Goal: Task Accomplishment & Management: Use online tool/utility

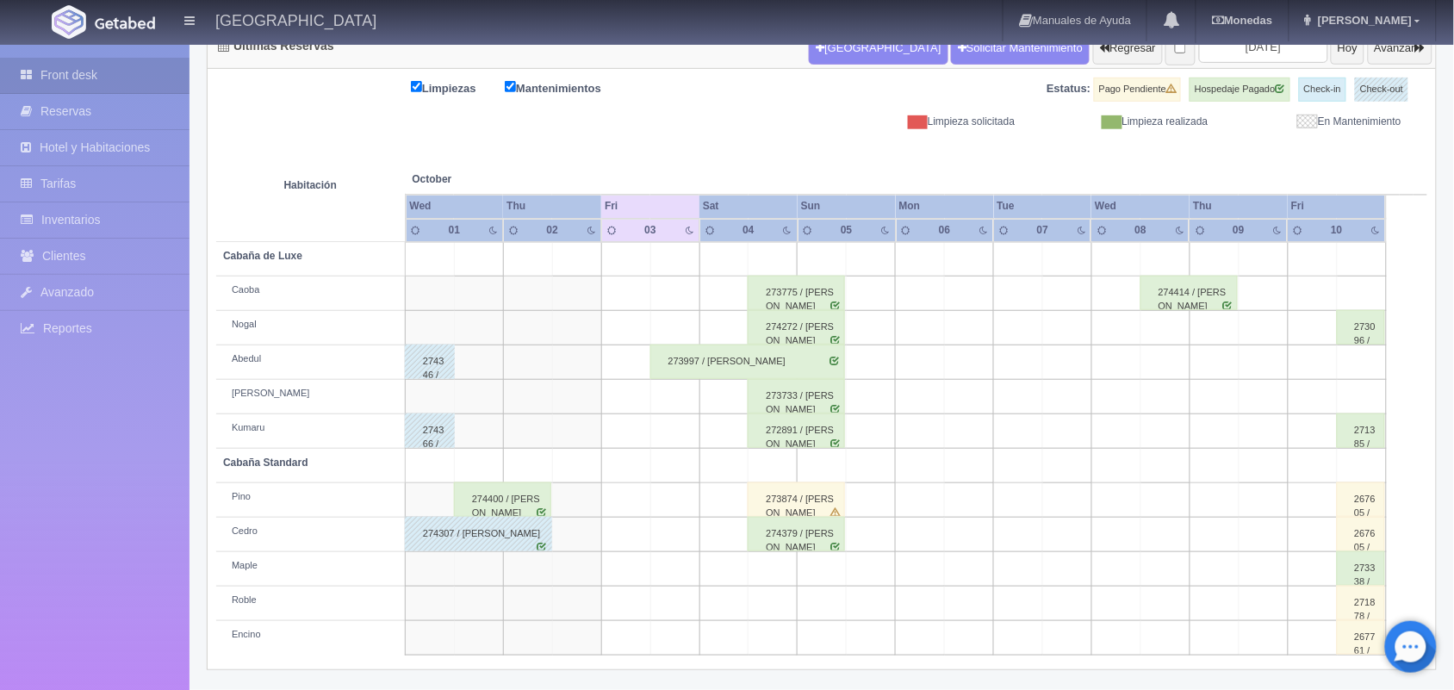
scroll to position [196, 0]
click at [506, 510] on div "274400 / Juan Antonio Gutierrez Dorantes" at bounding box center [502, 498] width 97 height 34
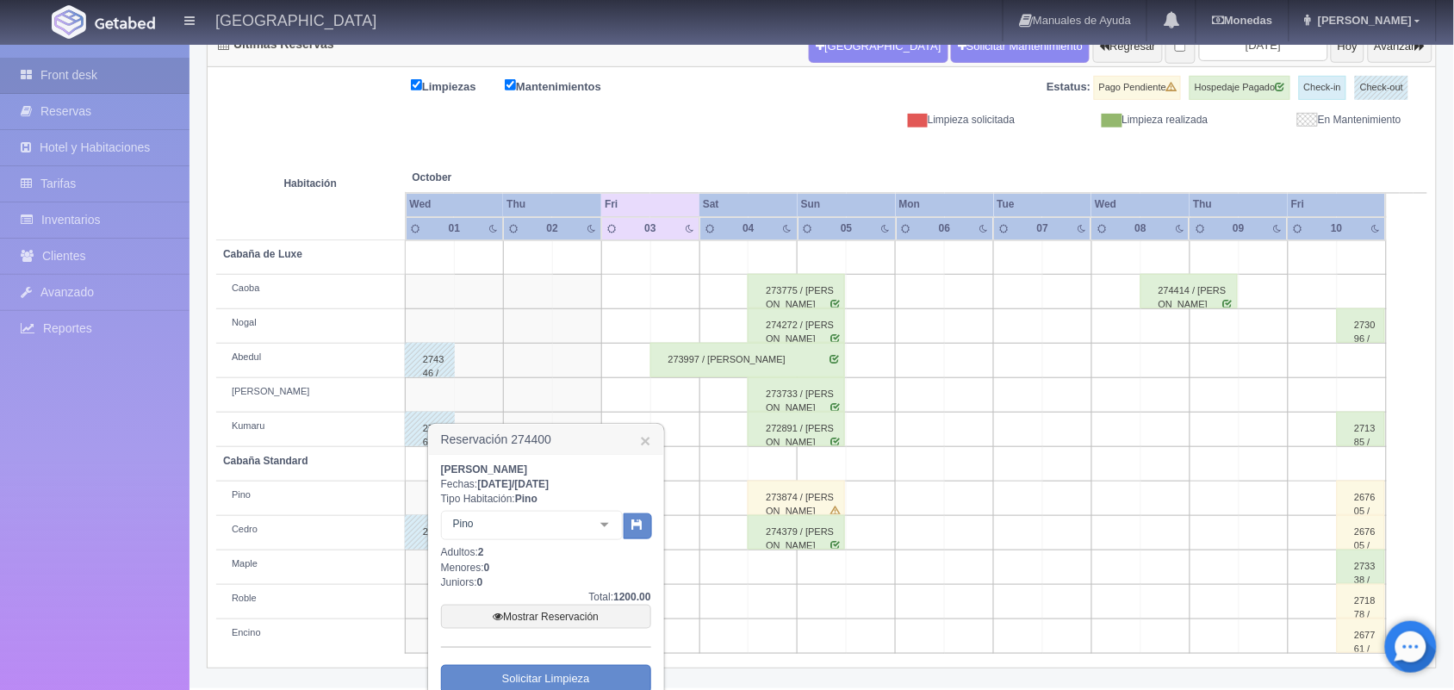
scroll to position [284, 0]
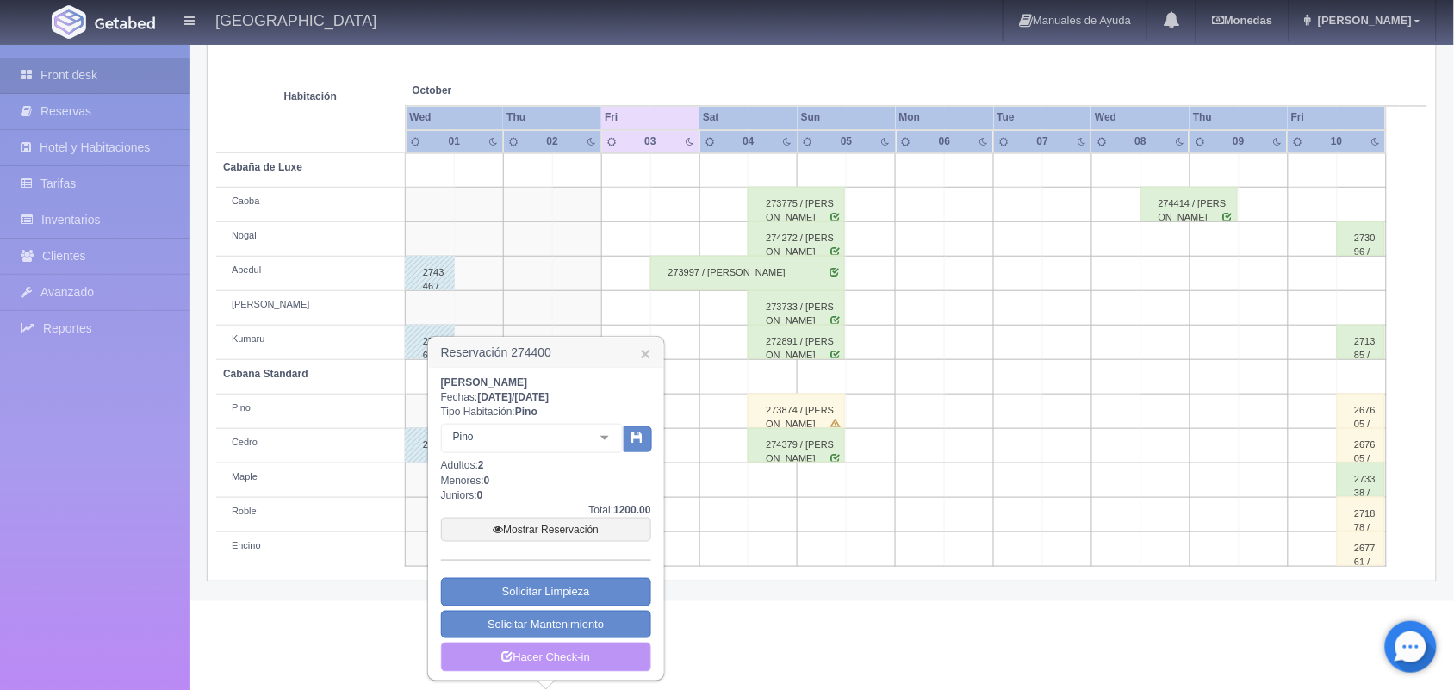
click at [550, 656] on link "Hacer Check-in" at bounding box center [546, 657] width 210 height 29
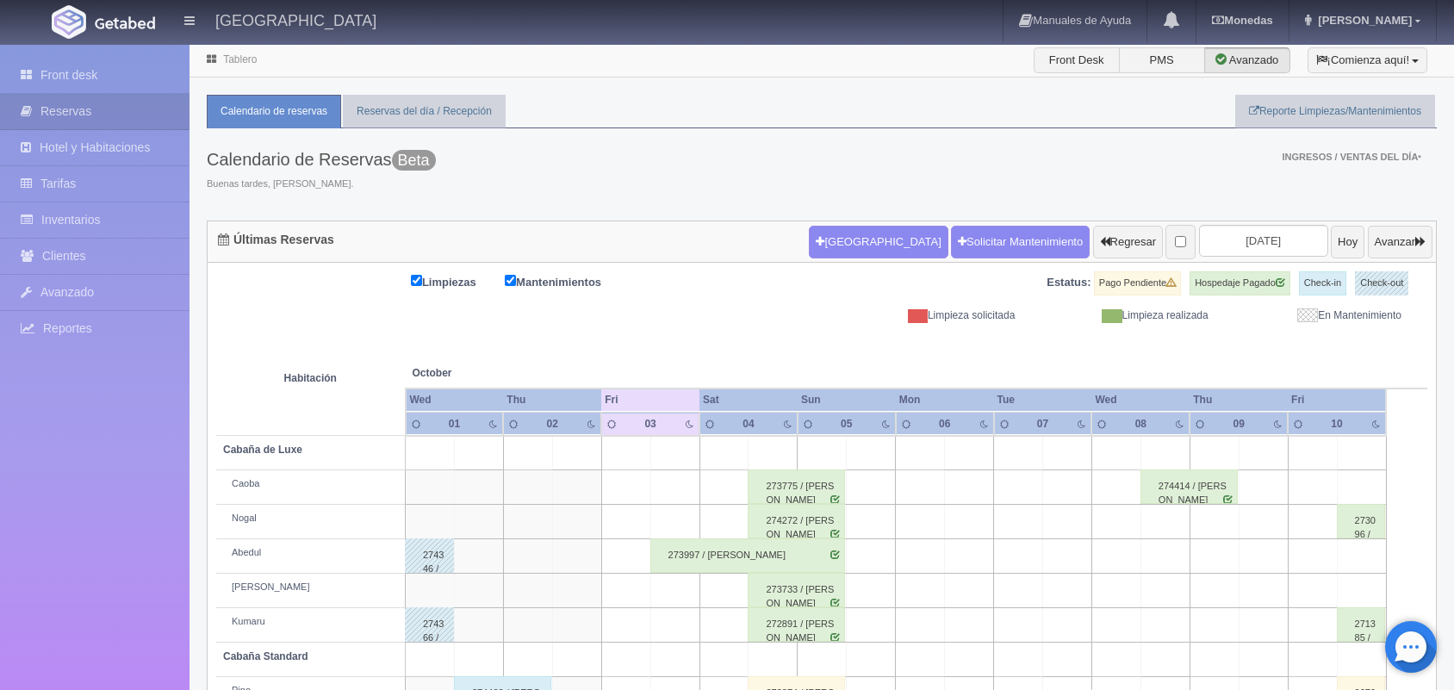
scroll to position [129, 0]
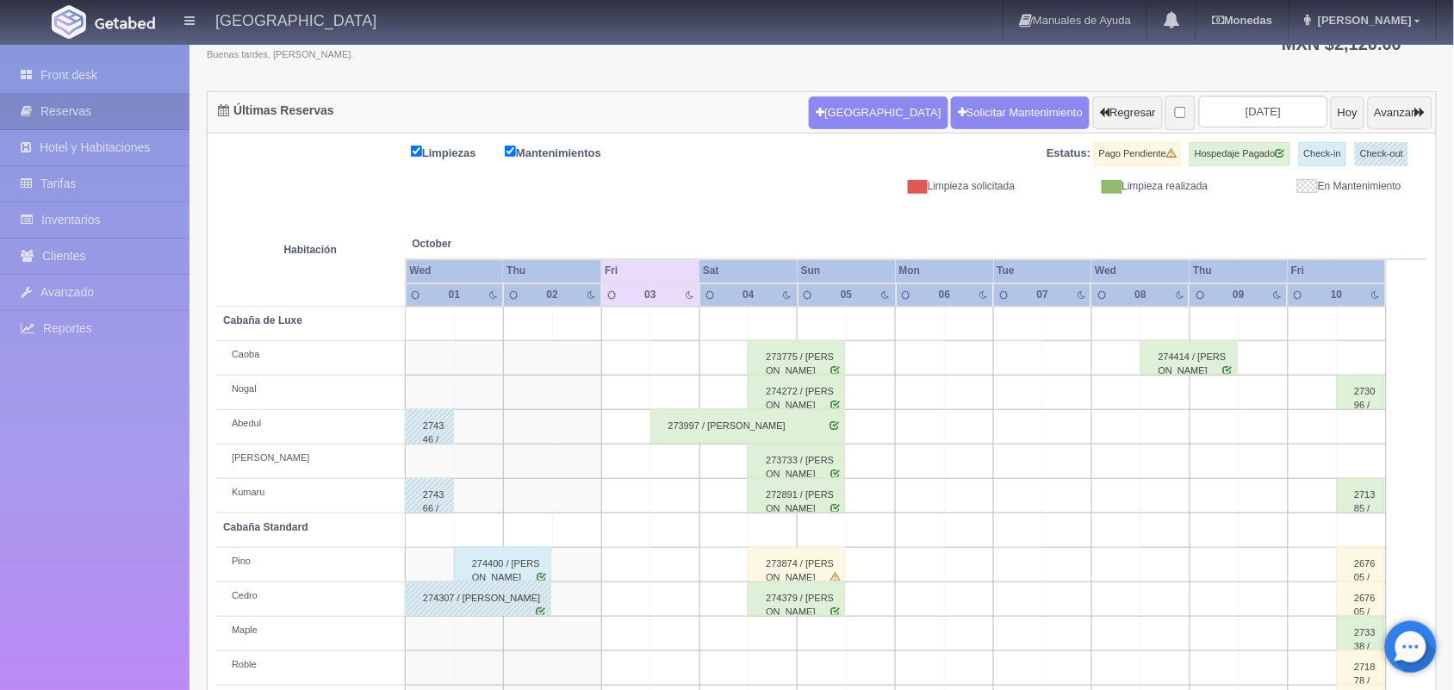
click at [504, 560] on div "274400 / [PERSON_NAME]" at bounding box center [502, 564] width 97 height 34
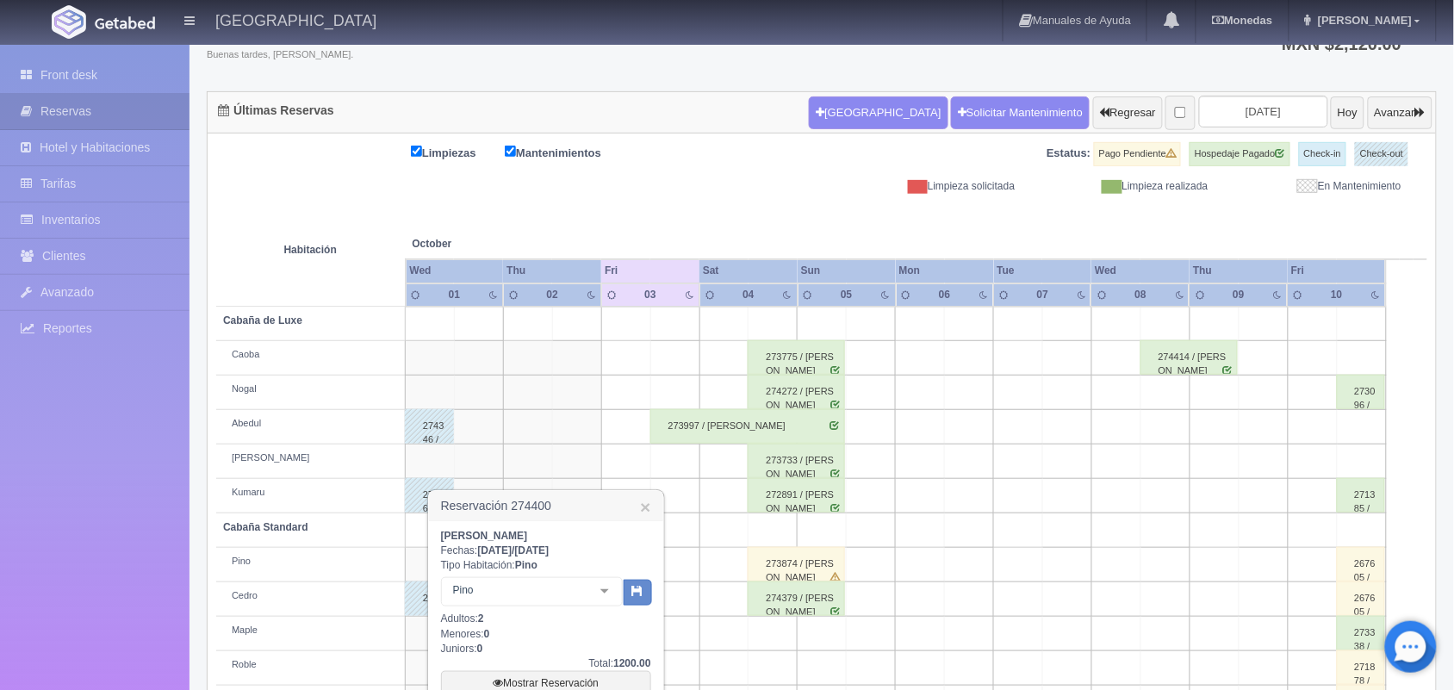
scroll to position [284, 0]
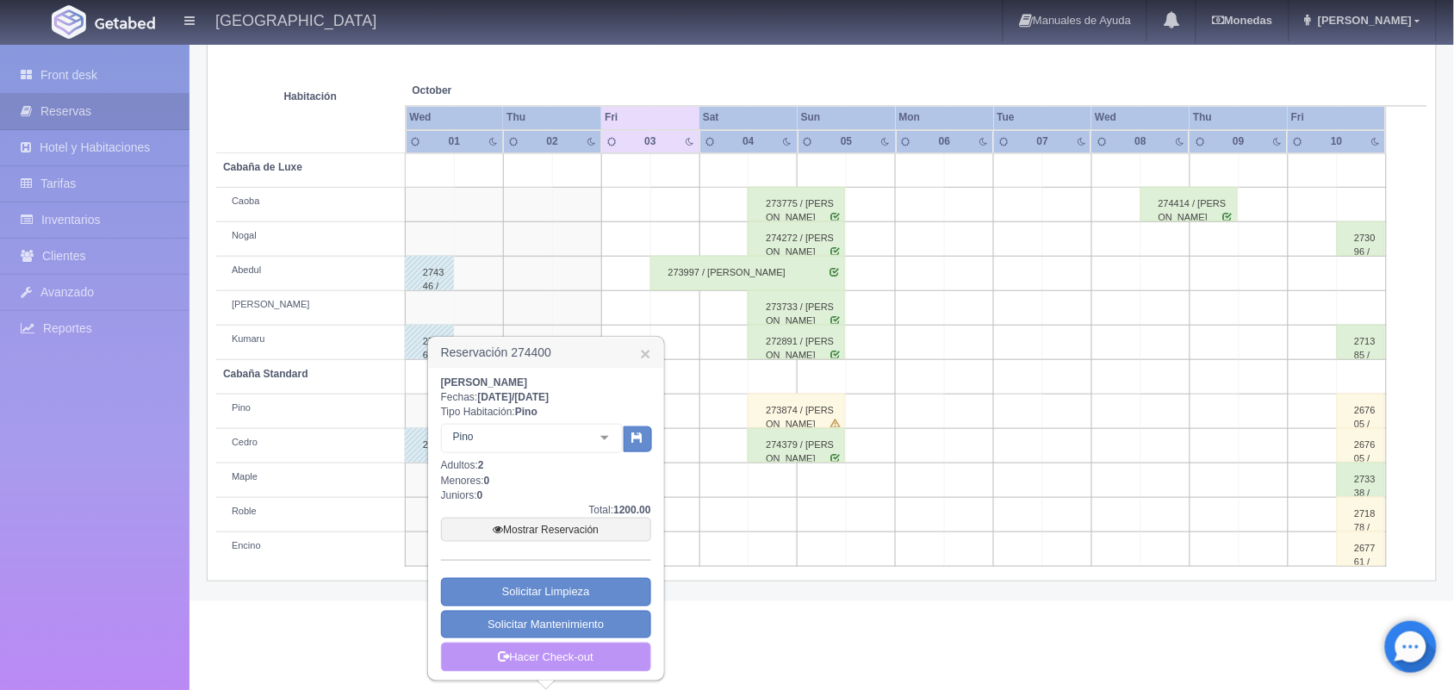
click at [535, 652] on link "Hacer Check-out" at bounding box center [546, 657] width 210 height 29
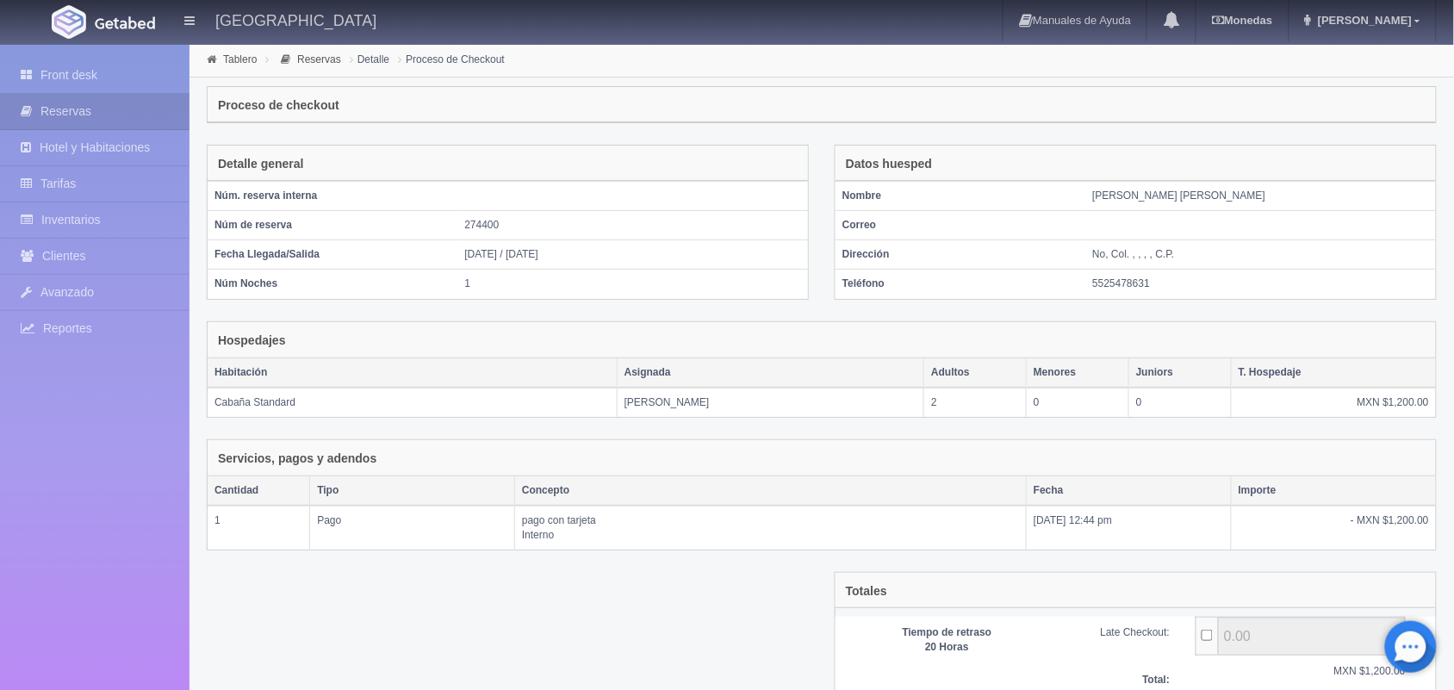
scroll to position [143, 0]
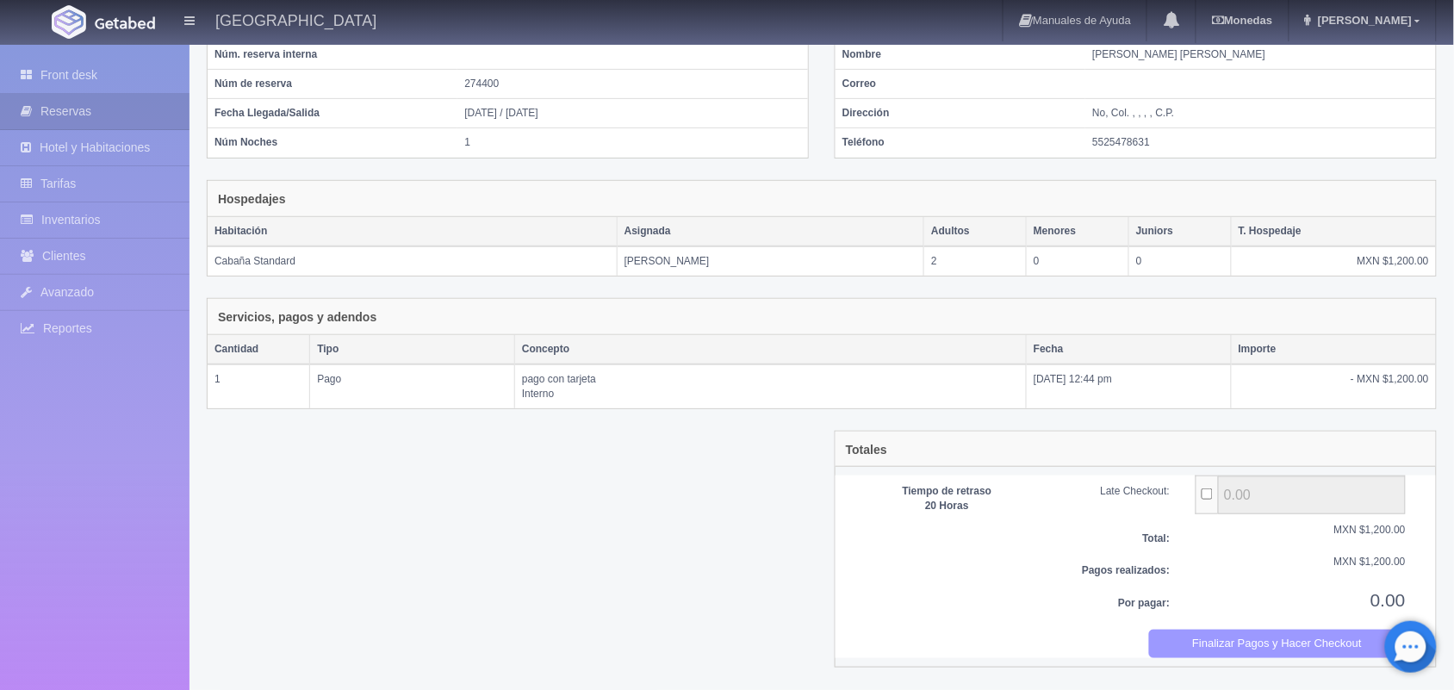
click at [1247, 643] on button "Finalizar Pagos y Hacer Checkout" at bounding box center [1278, 644] width 258 height 28
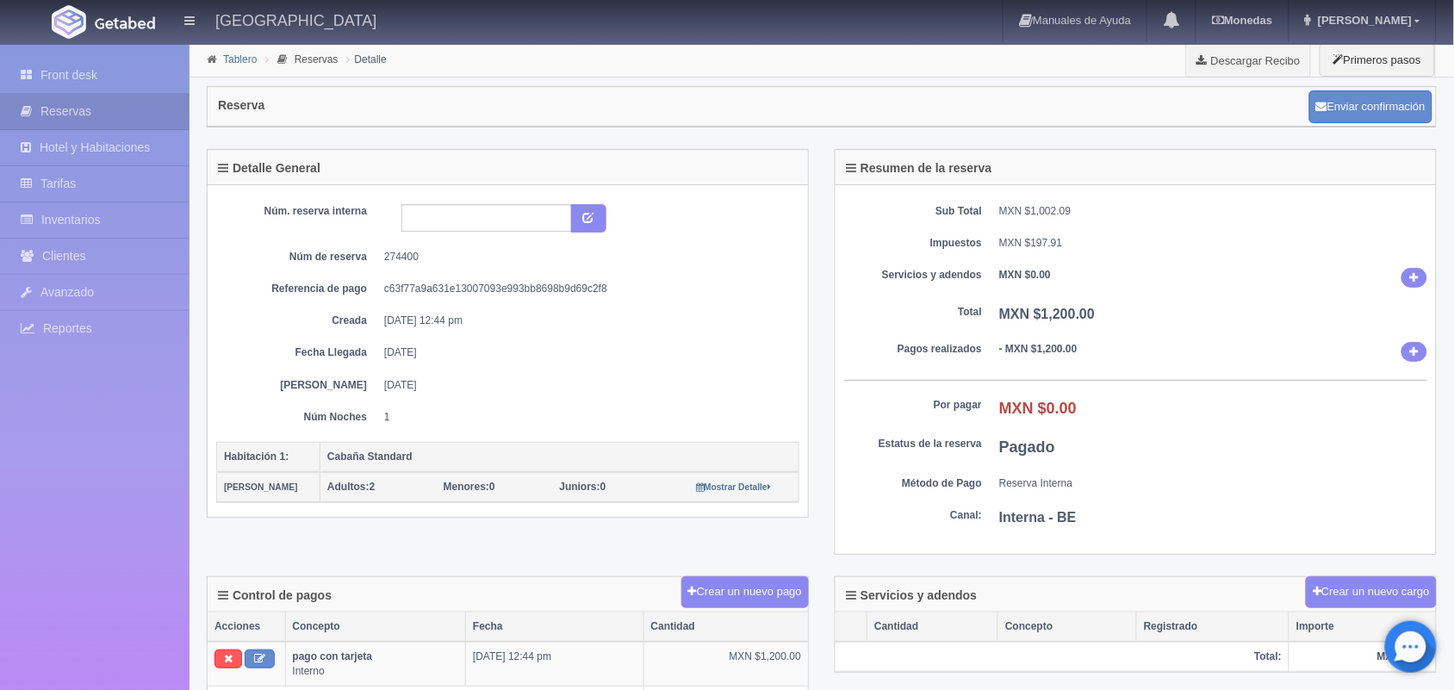
click at [239, 60] on link "Tablero" at bounding box center [240, 59] width 34 height 12
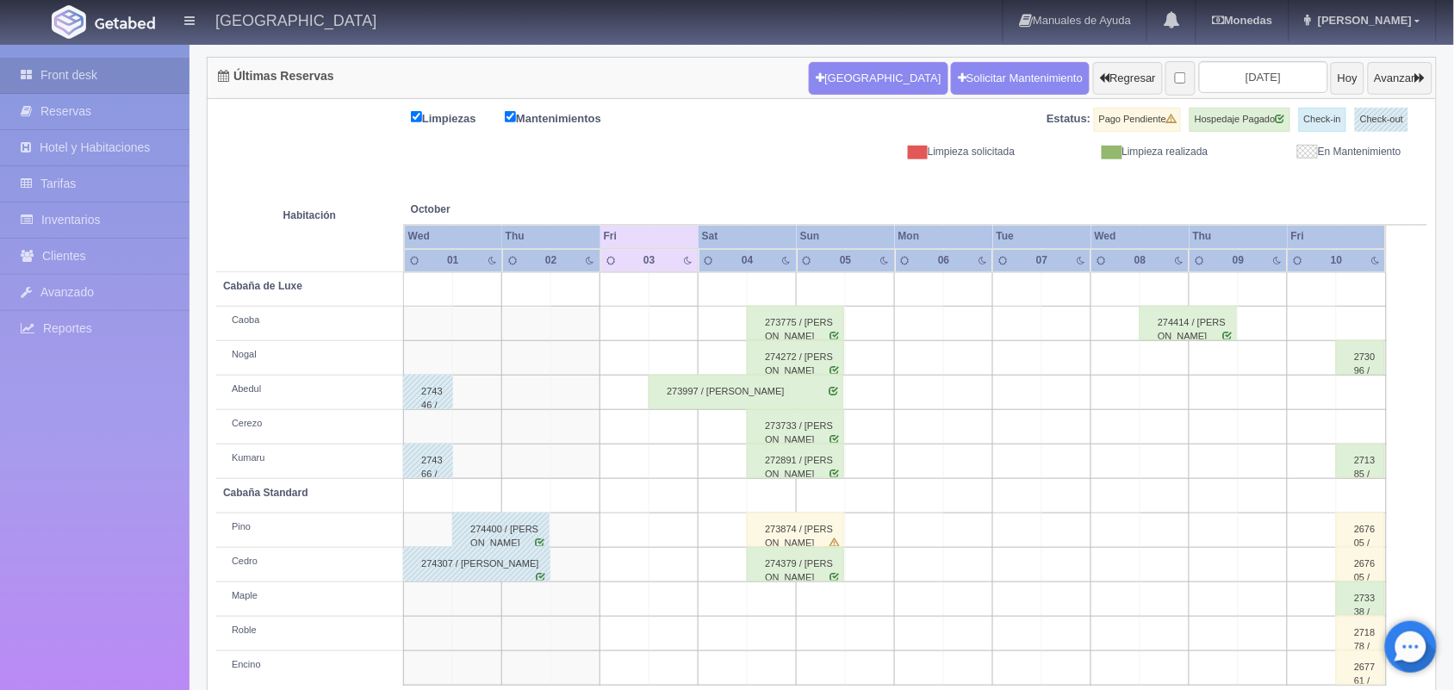
scroll to position [165, 0]
click at [788, 386] on div "273997 / [PERSON_NAME]" at bounding box center [746, 391] width 195 height 34
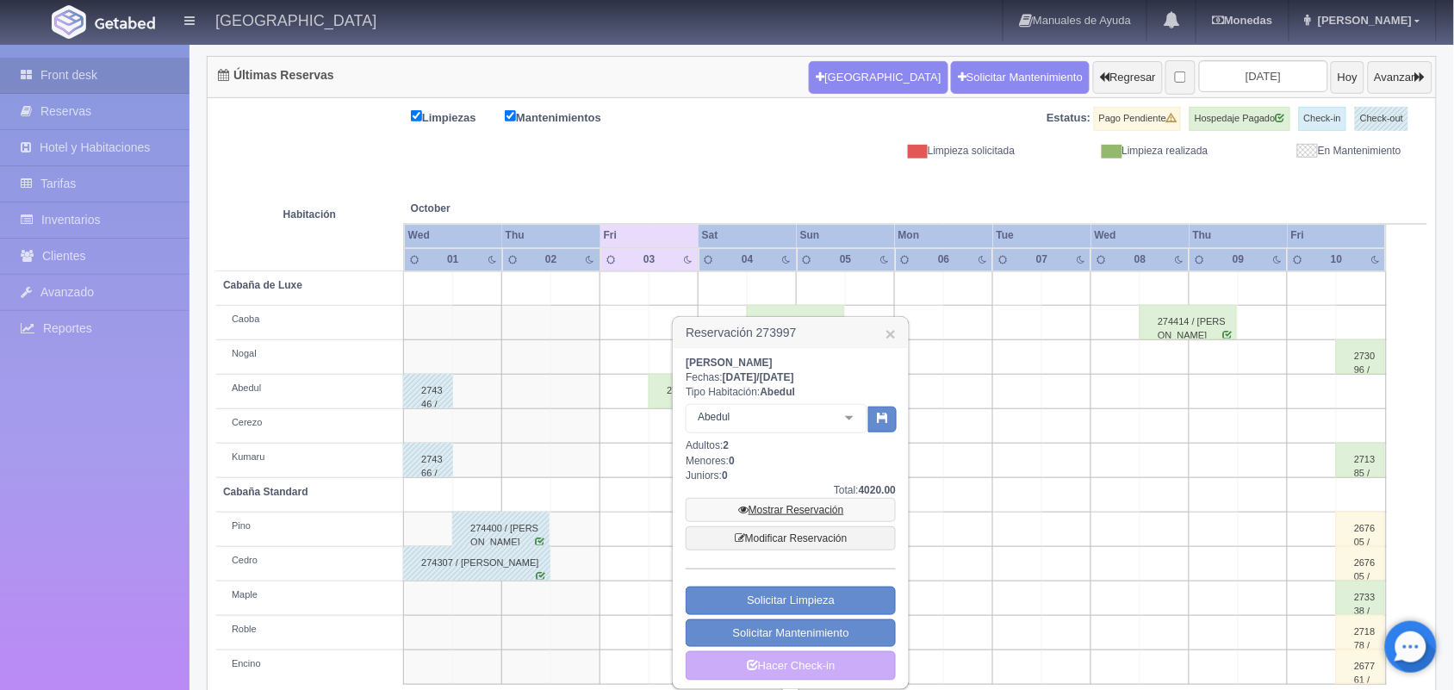
click at [771, 505] on link "Mostrar Reservación" at bounding box center [791, 510] width 210 height 24
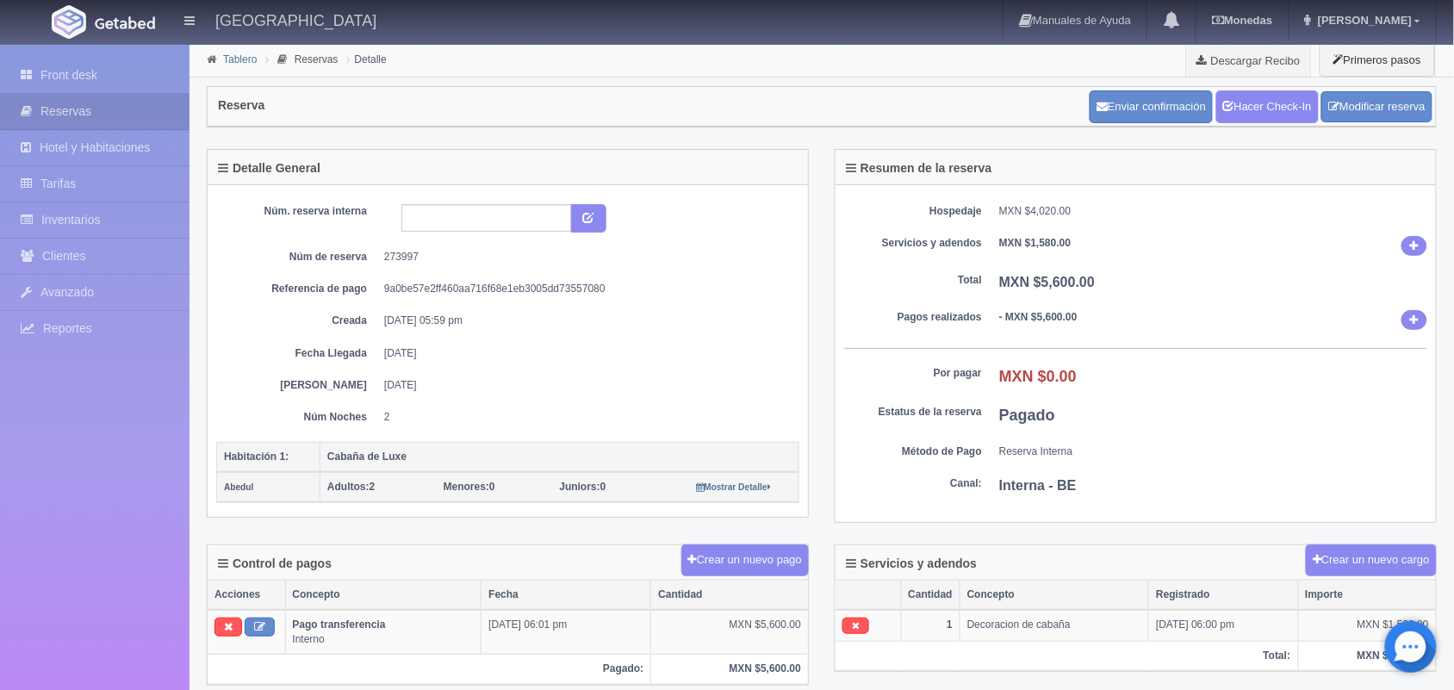
click at [241, 62] on link "Tablero" at bounding box center [240, 59] width 34 height 12
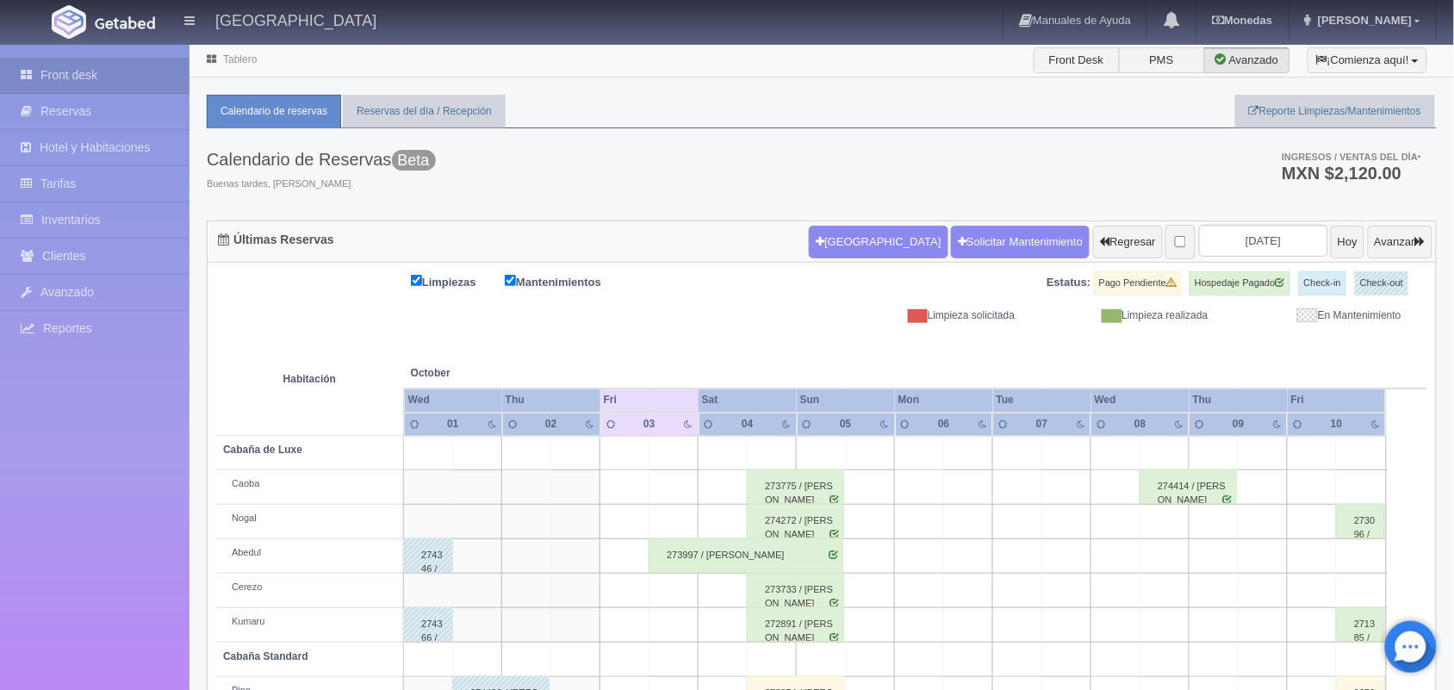
click at [804, 491] on div "273775 / Guillermo Daniel Cruz Martínez" at bounding box center [795, 486] width 97 height 34
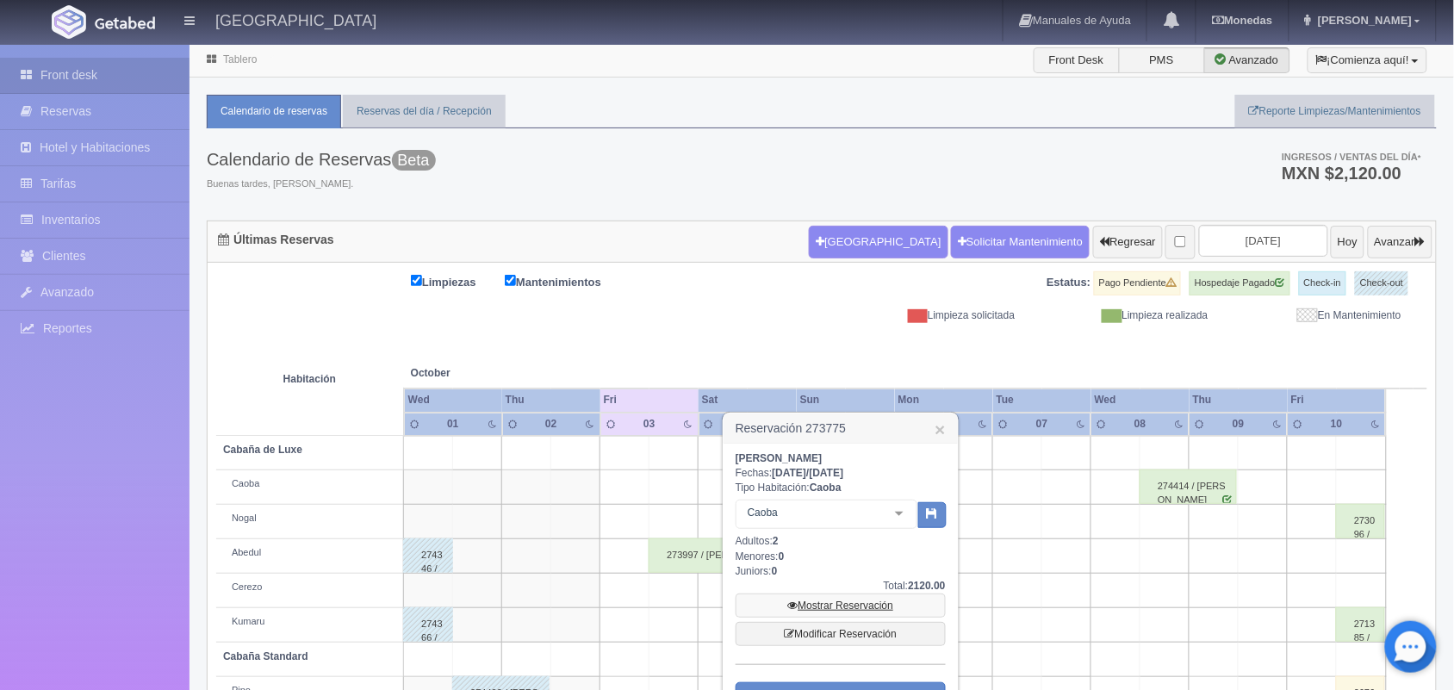
click at [845, 604] on link "Mostrar Reservación" at bounding box center [841, 606] width 210 height 24
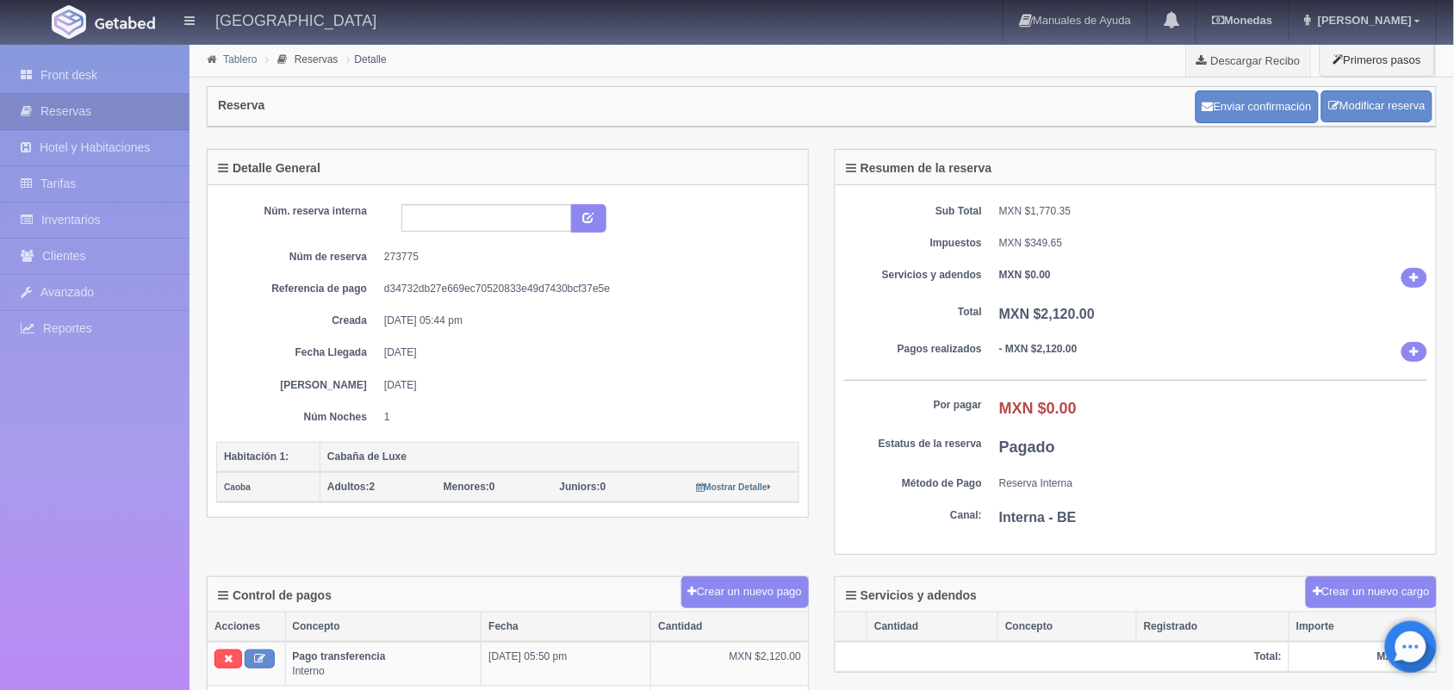
click at [239, 54] on link "Tablero" at bounding box center [240, 59] width 34 height 12
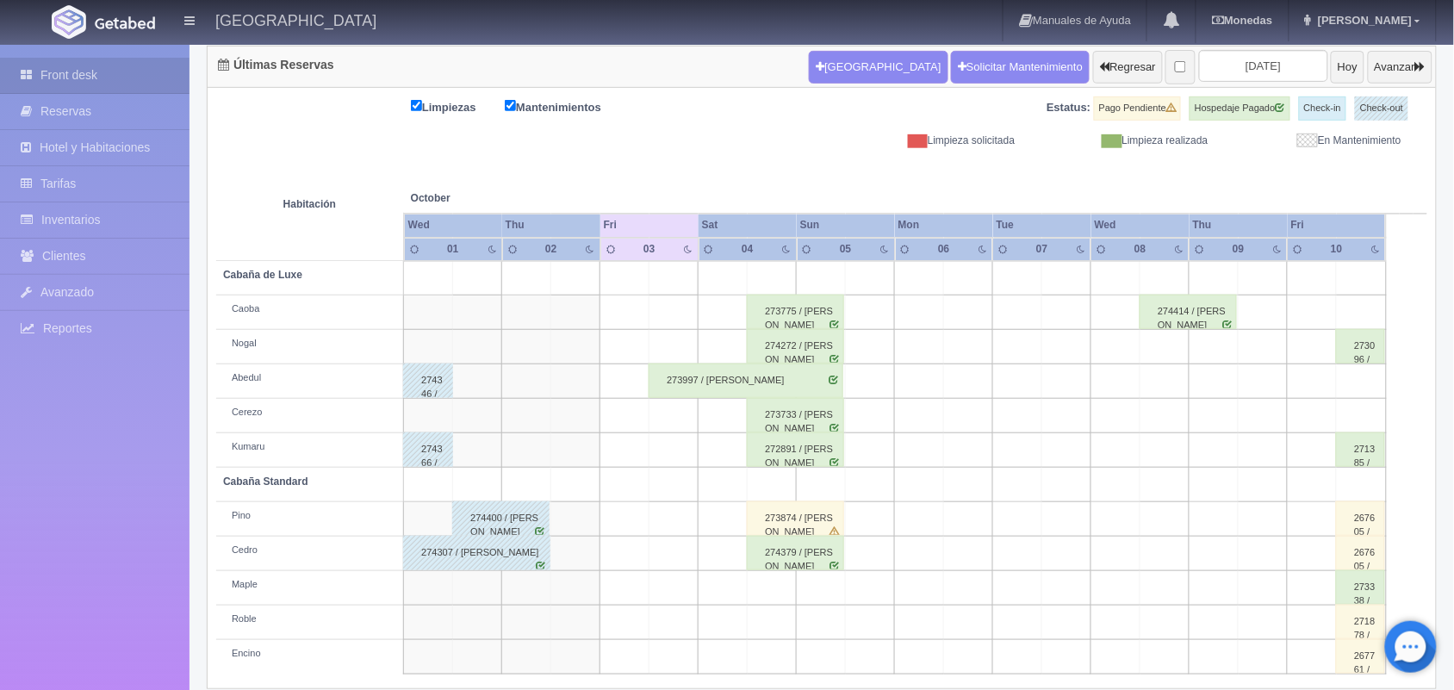
scroll to position [183, 0]
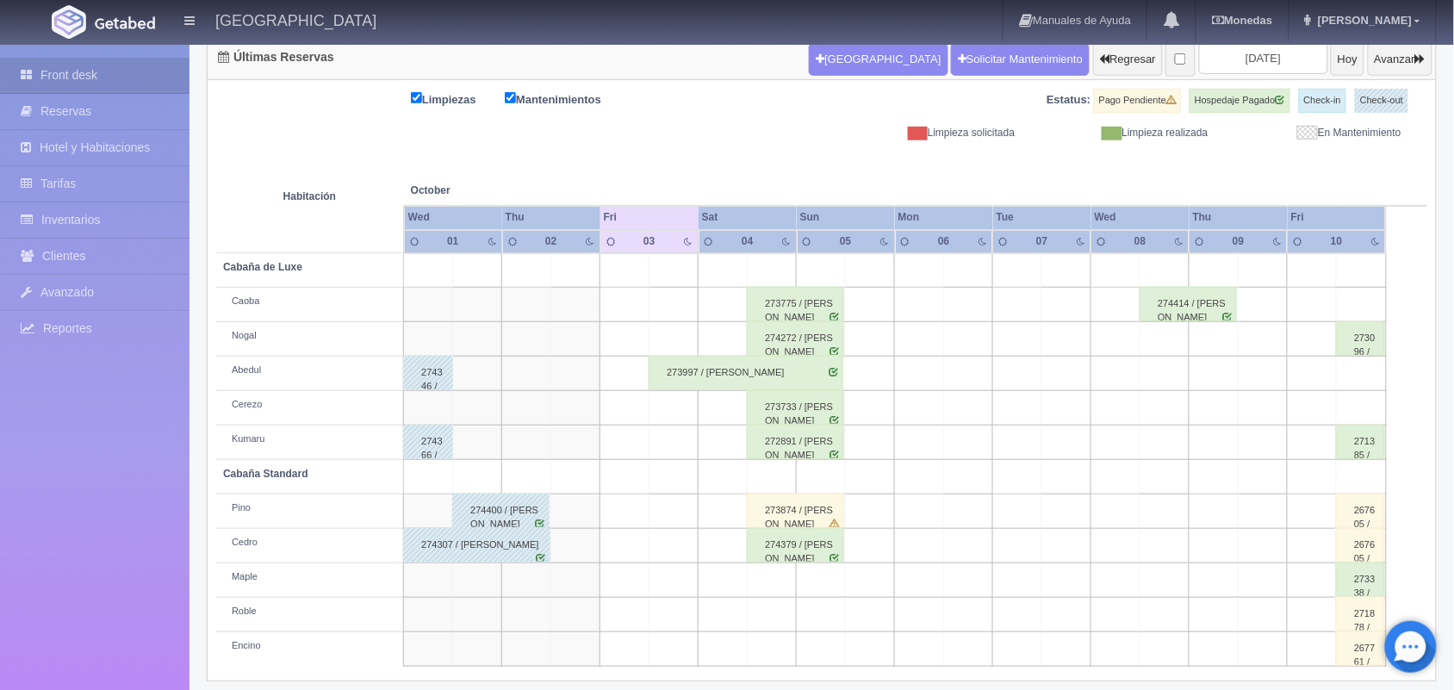
click at [802, 336] on div "274272 / jose alfonso desentis" at bounding box center [795, 338] width 97 height 34
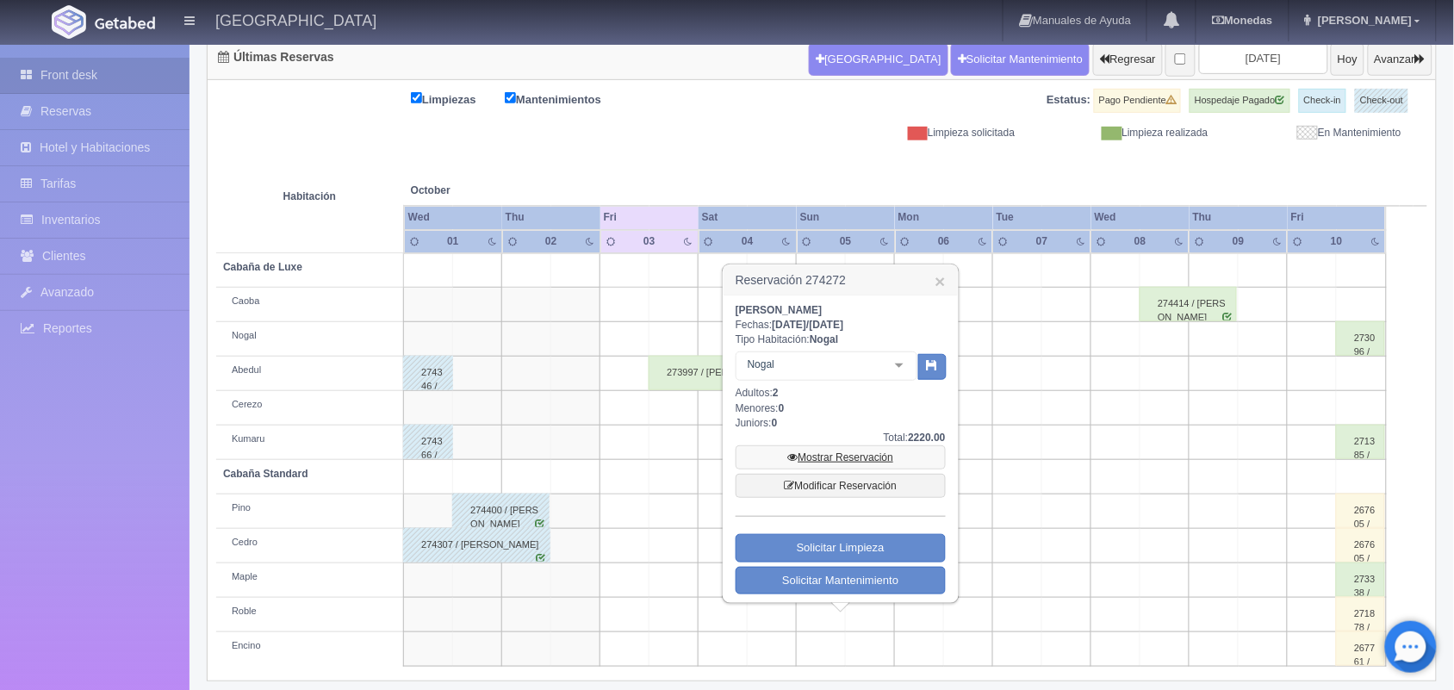
click at [808, 455] on link "Mostrar Reservación" at bounding box center [841, 457] width 210 height 24
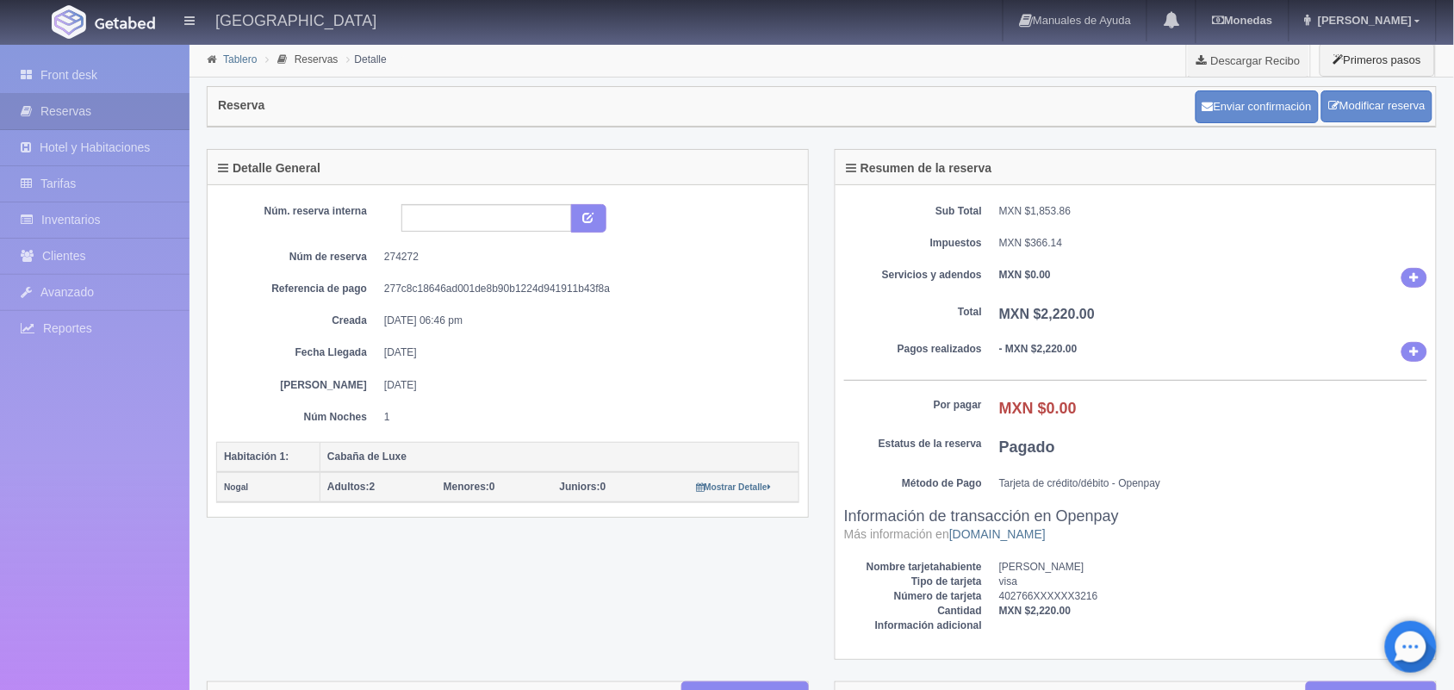
click at [244, 57] on link "Tablero" at bounding box center [240, 59] width 34 height 12
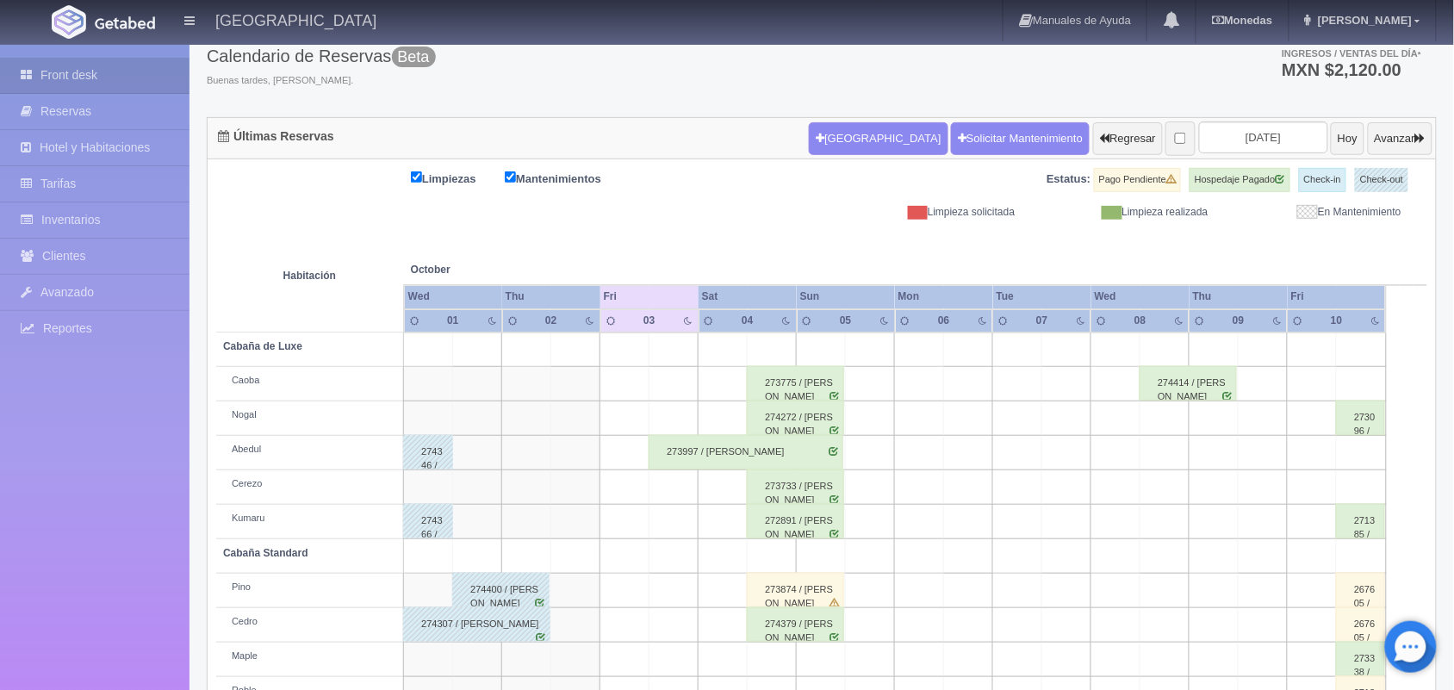
scroll to position [177, 0]
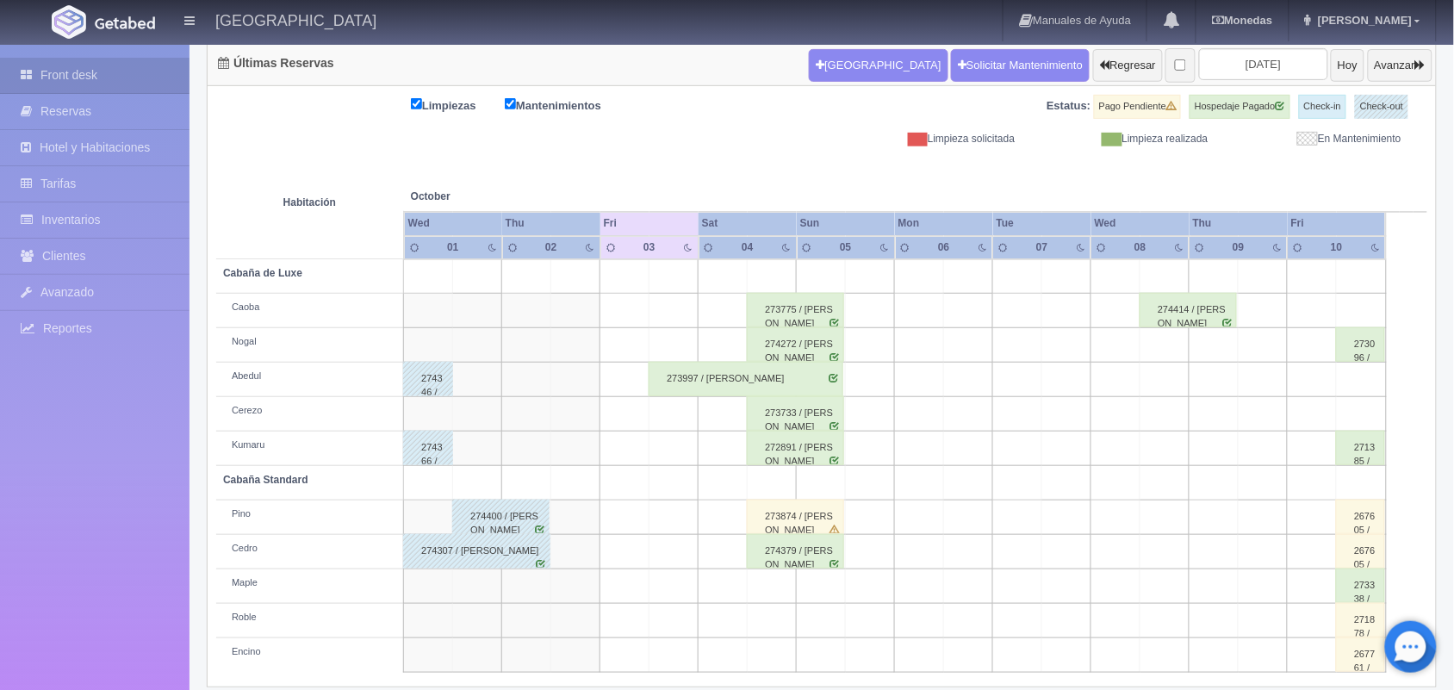
click at [786, 415] on div "273733 / Raul Gonzalez" at bounding box center [795, 413] width 97 height 34
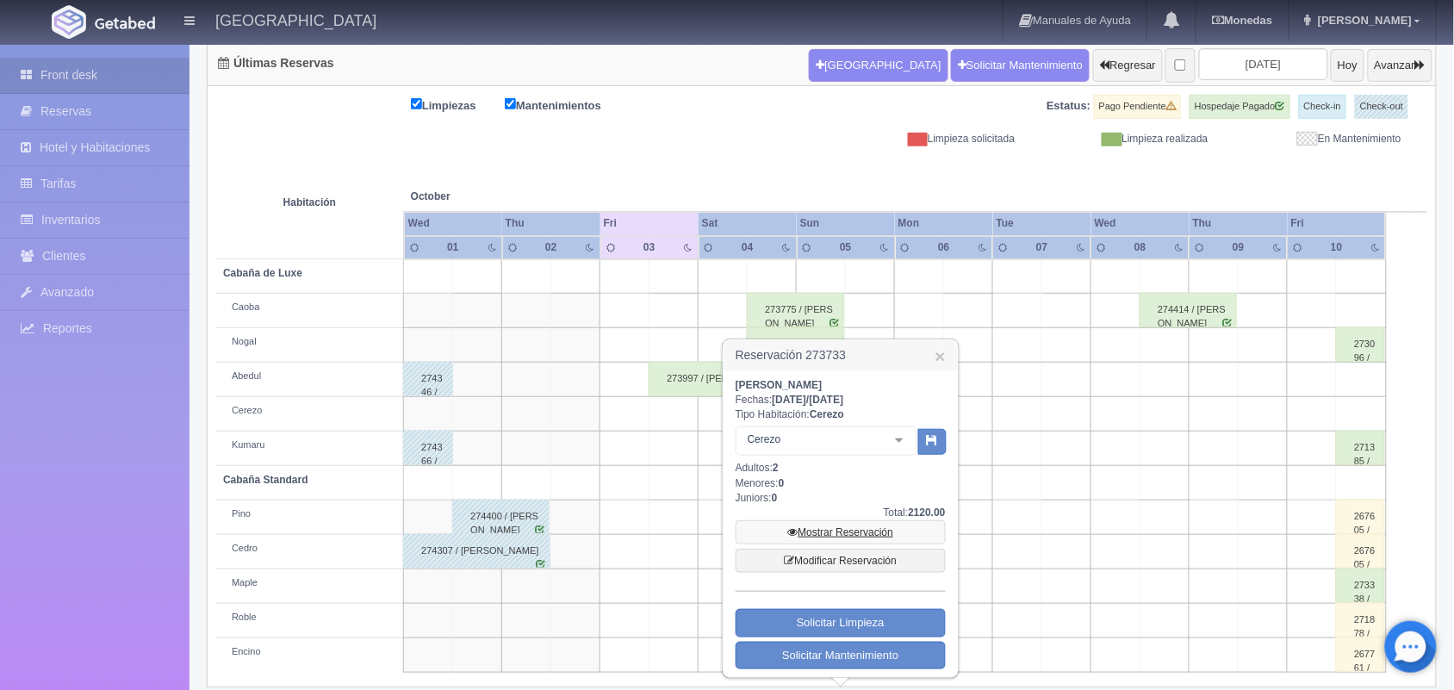
click at [816, 531] on link "Mostrar Reservación" at bounding box center [841, 532] width 210 height 24
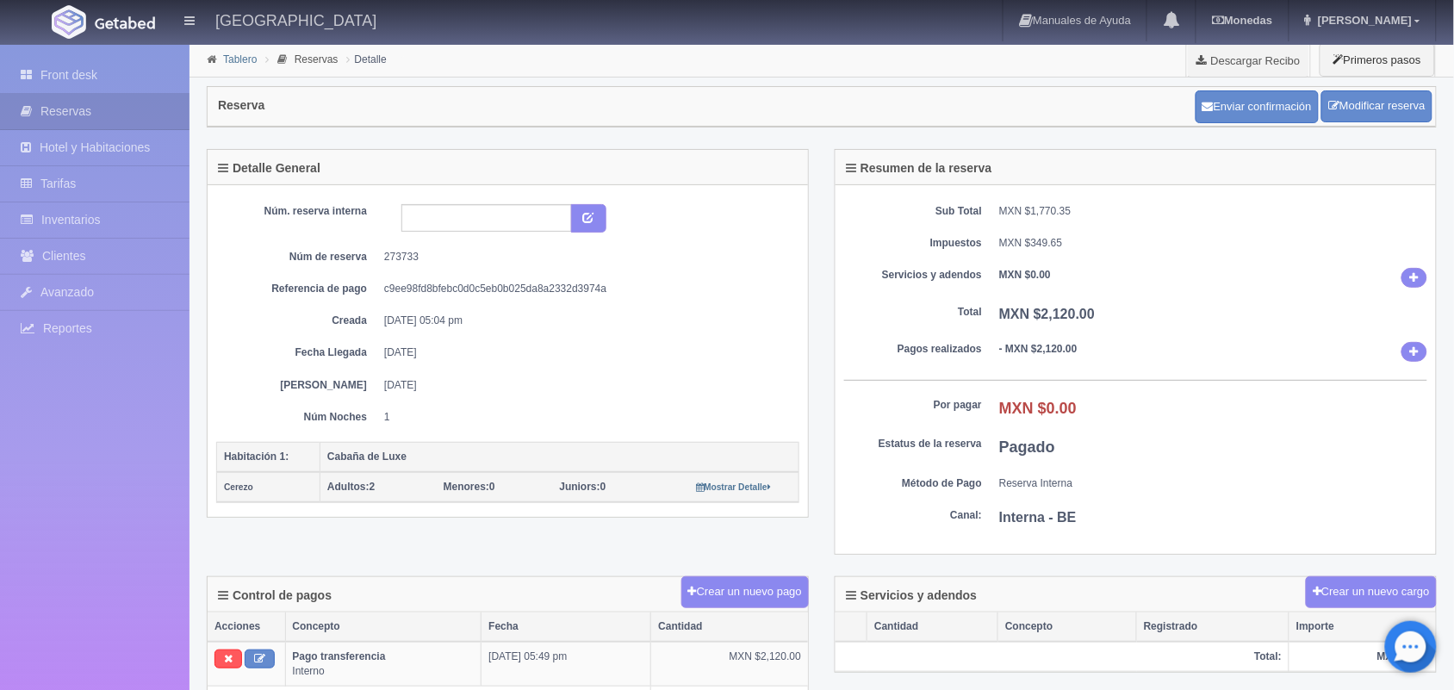
click at [244, 57] on link "Tablero" at bounding box center [240, 59] width 34 height 12
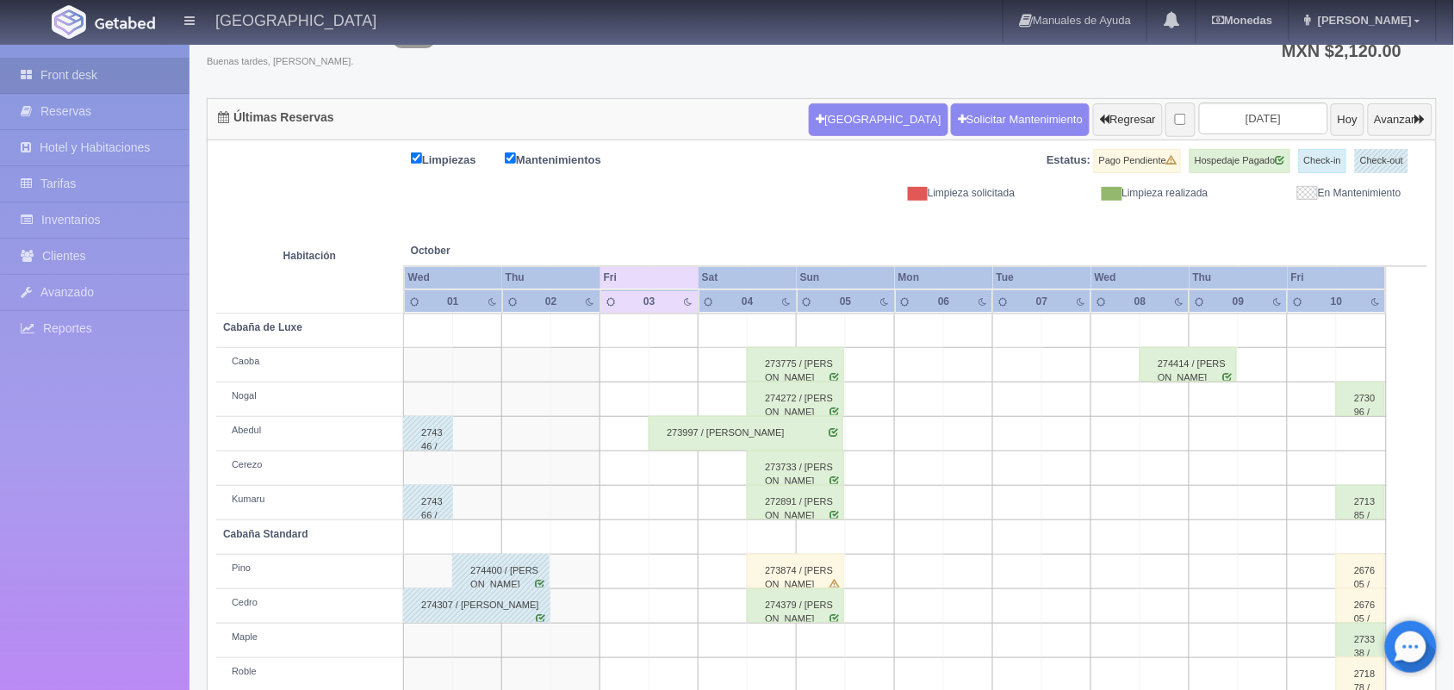
scroll to position [196, 0]
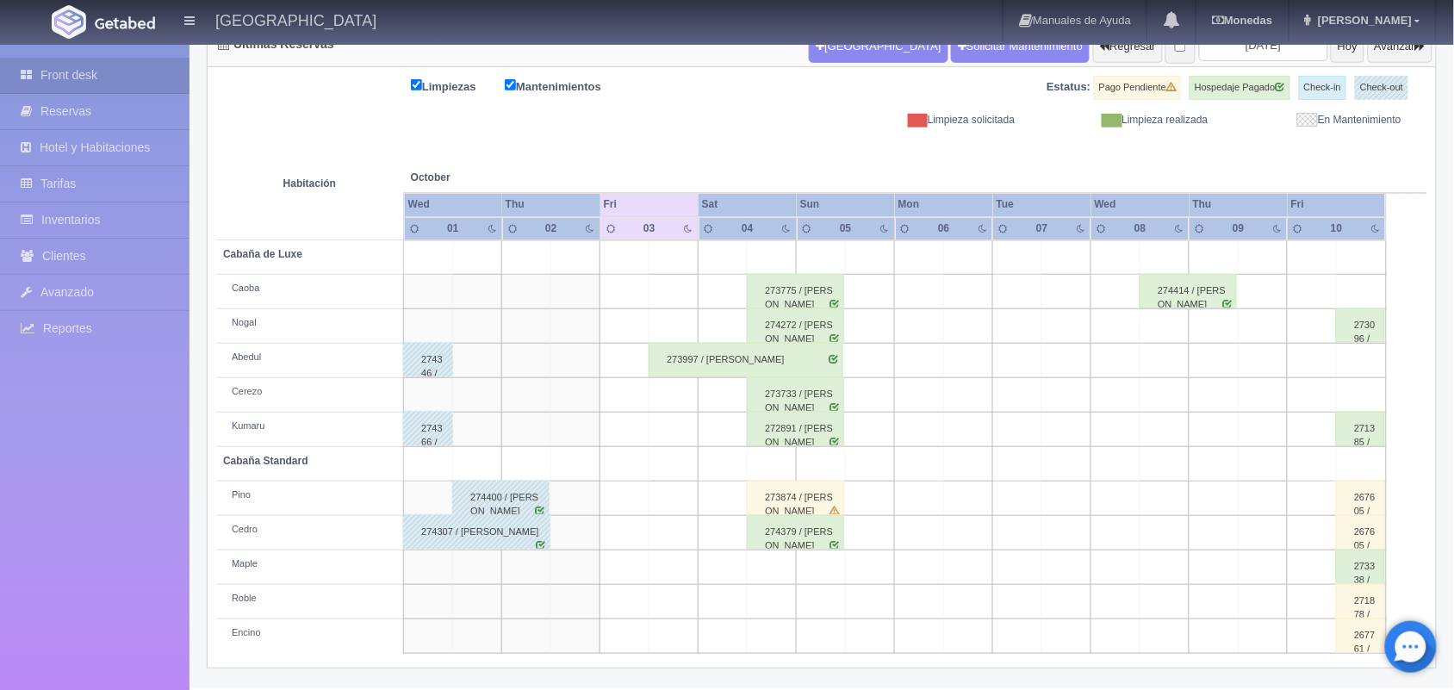
click at [803, 433] on div "272891 / [PERSON_NAME]" at bounding box center [795, 429] width 97 height 34
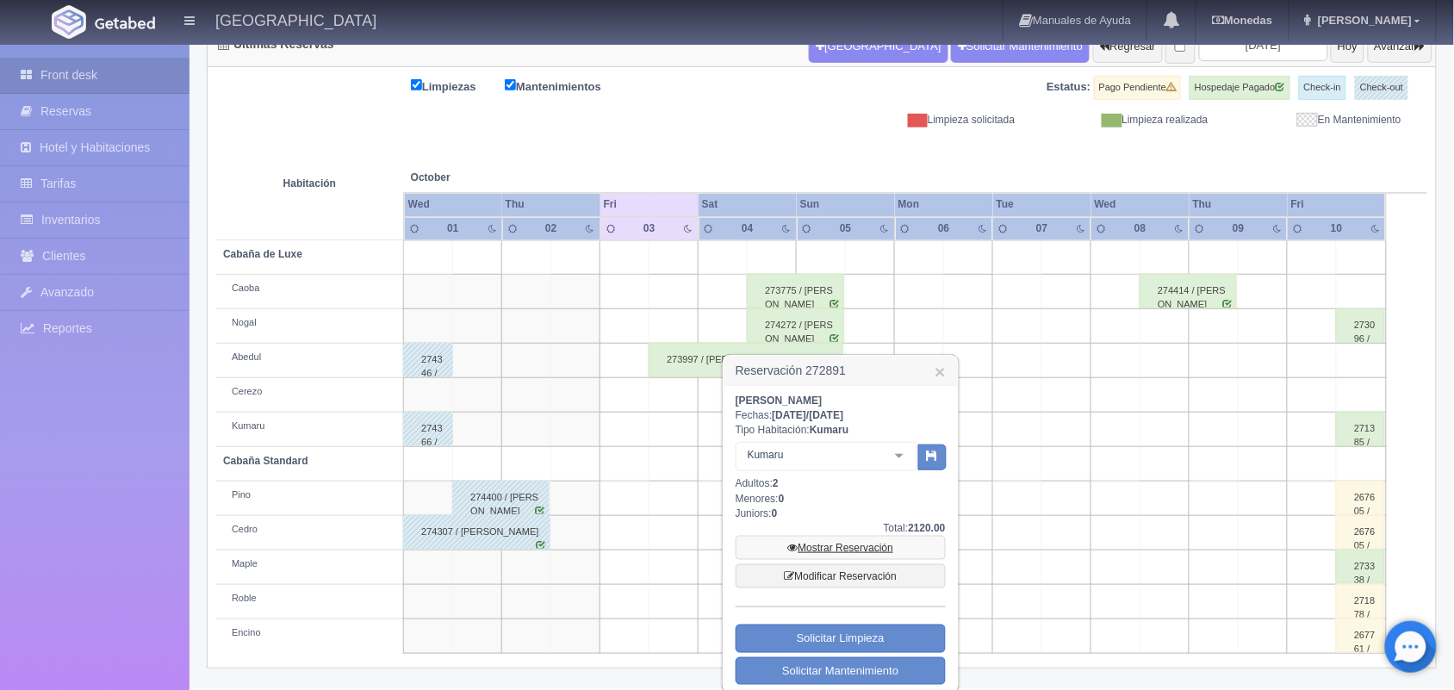
click at [825, 544] on link "Mostrar Reservación" at bounding box center [841, 548] width 210 height 24
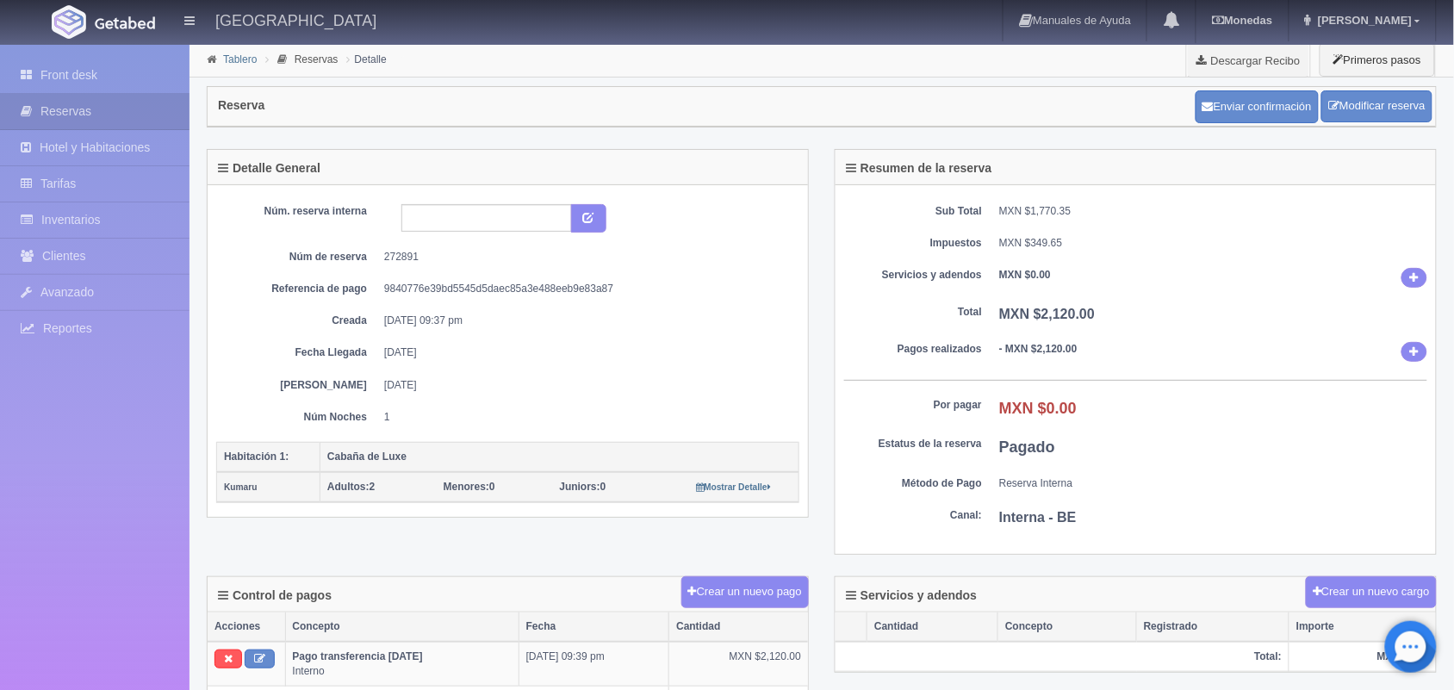
click at [234, 58] on link "Tablero" at bounding box center [240, 59] width 34 height 12
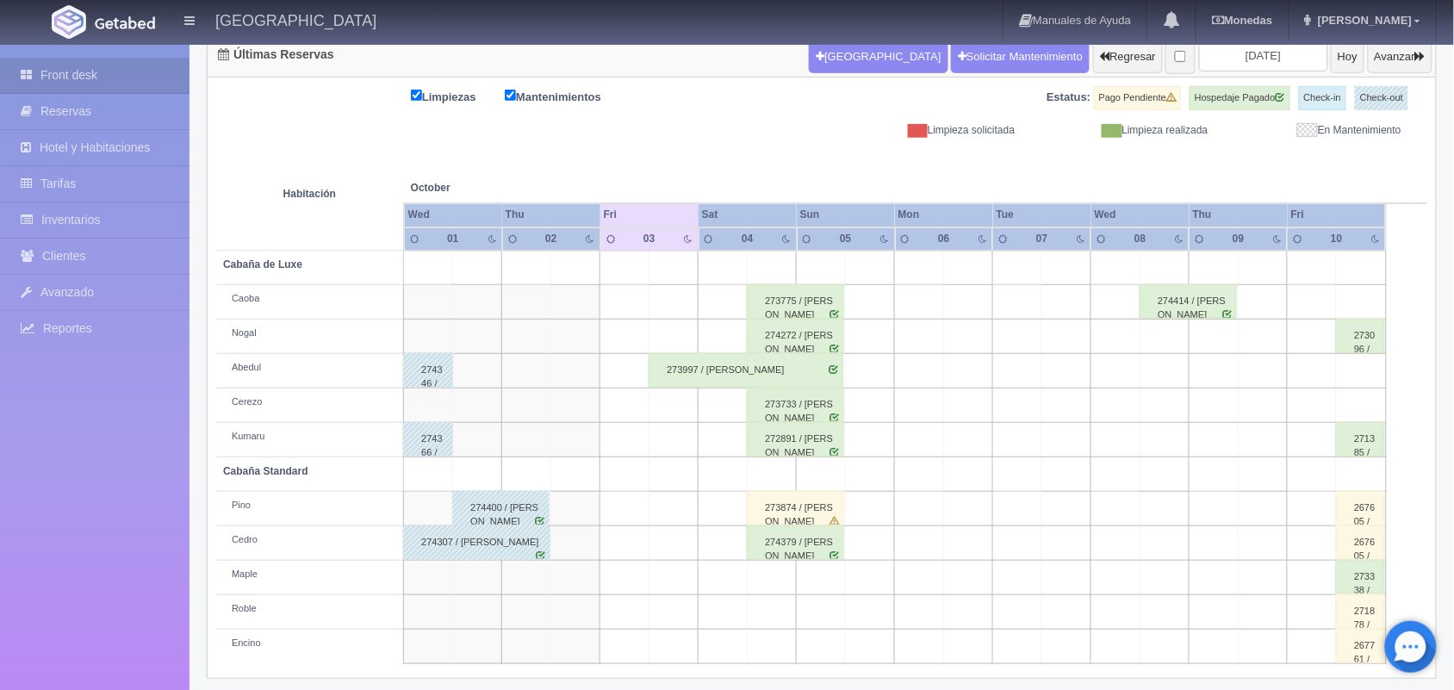
scroll to position [196, 0]
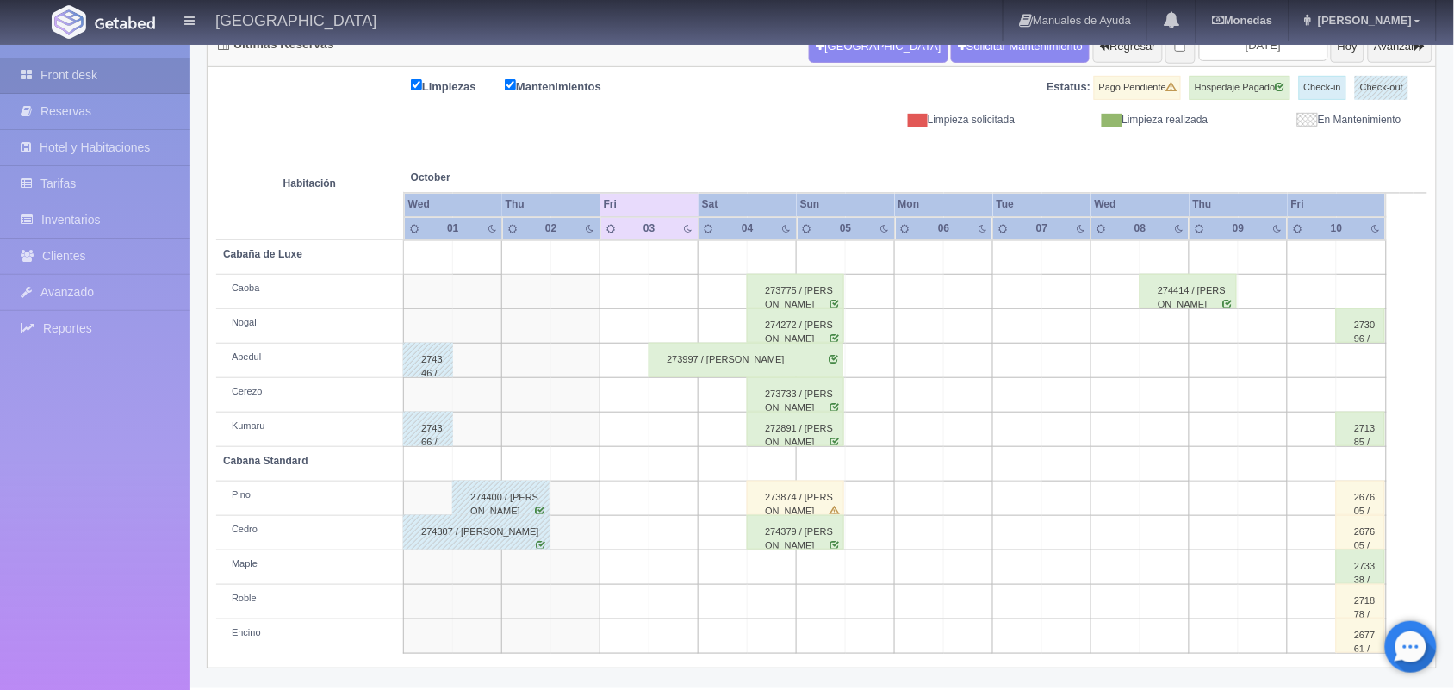
click at [788, 505] on div "273874 / [PERSON_NAME]" at bounding box center [795, 498] width 97 height 34
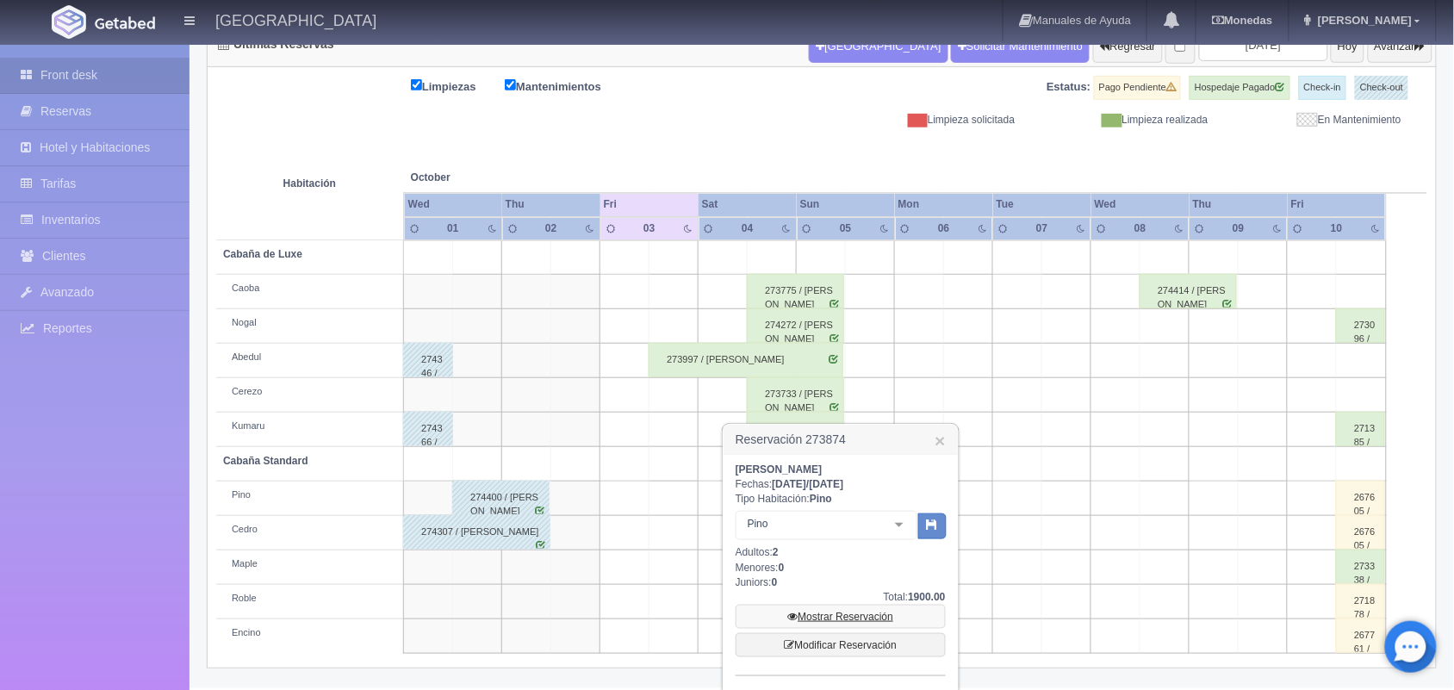
click at [838, 612] on link "Mostrar Reservación" at bounding box center [841, 617] width 210 height 24
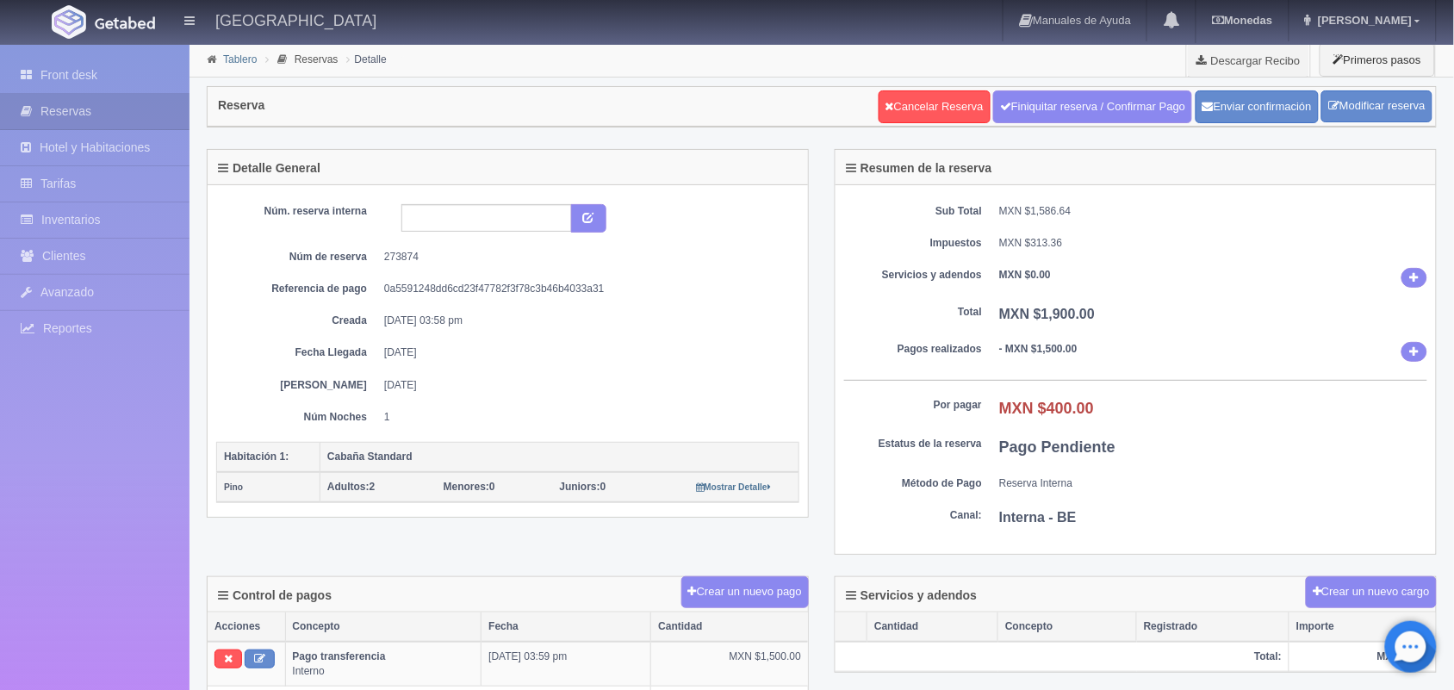
click at [237, 63] on link "Tablero" at bounding box center [240, 59] width 34 height 12
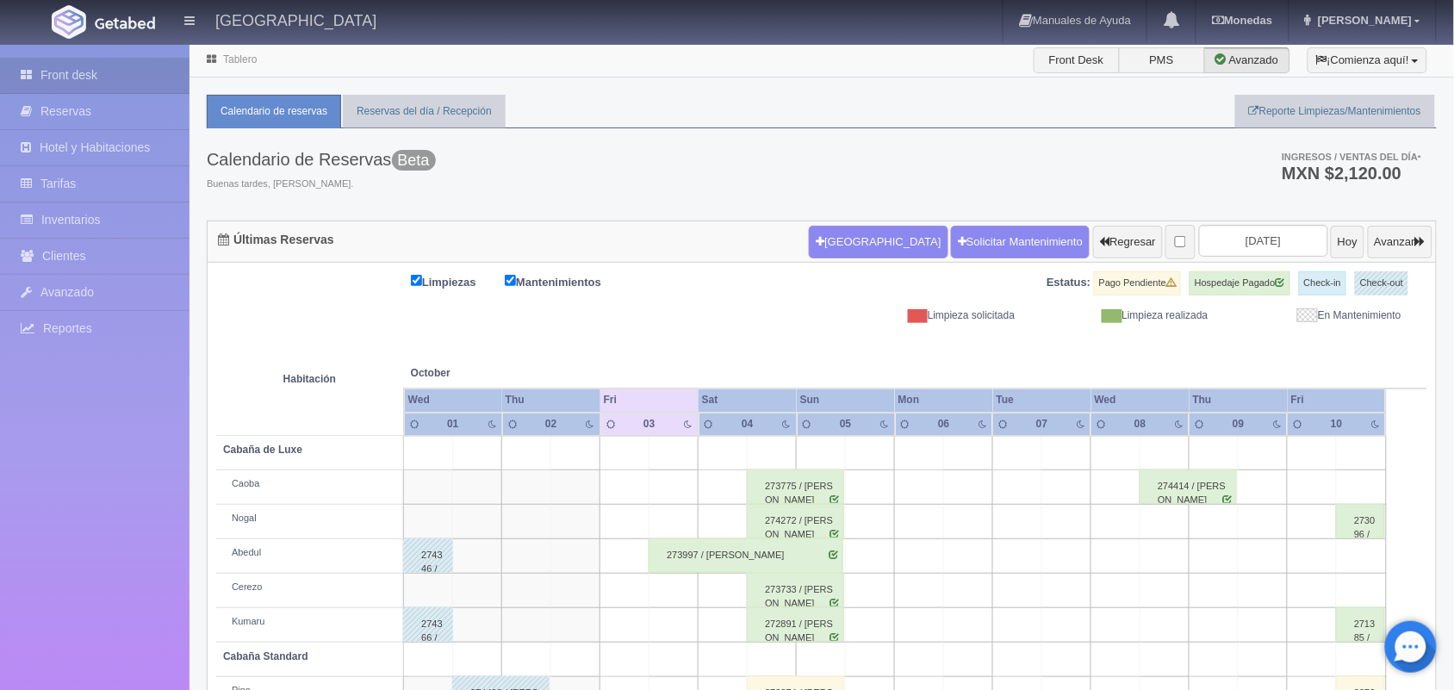
scroll to position [196, 0]
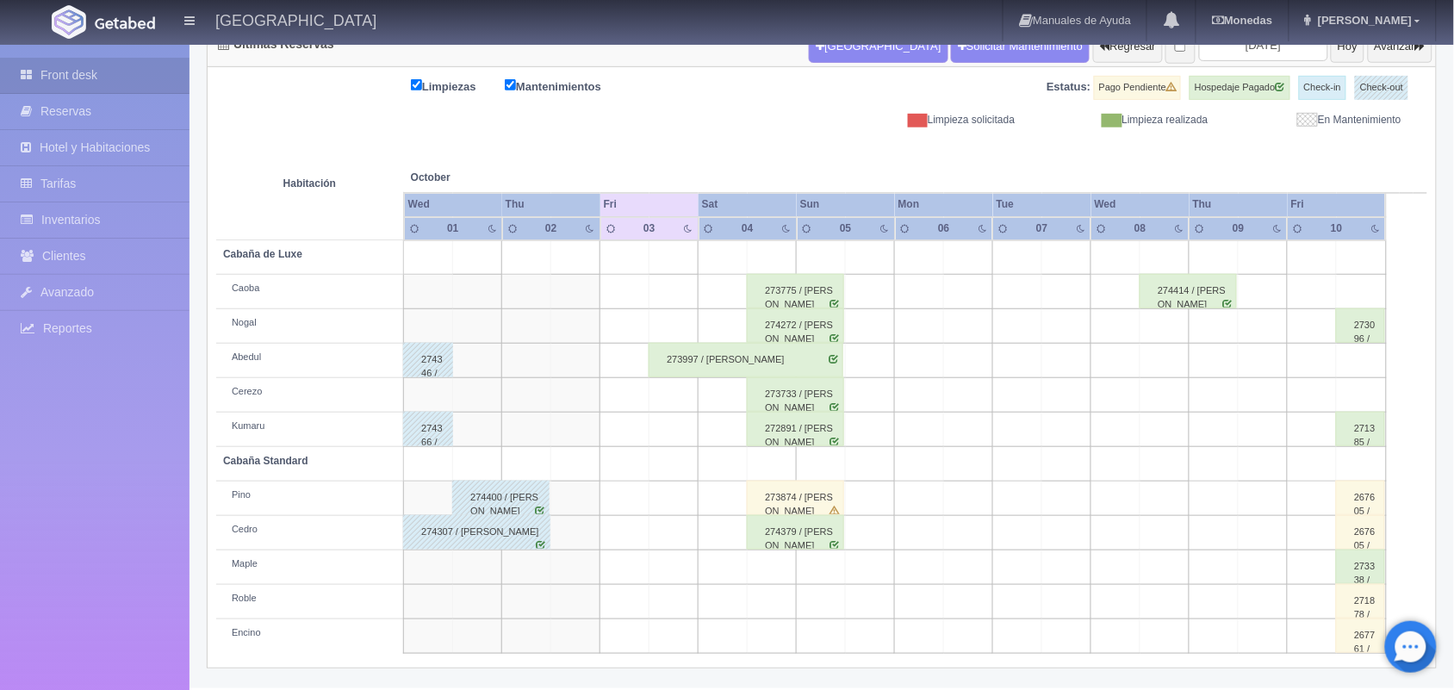
click at [815, 543] on div "274379 / [PERSON_NAME]" at bounding box center [795, 532] width 97 height 34
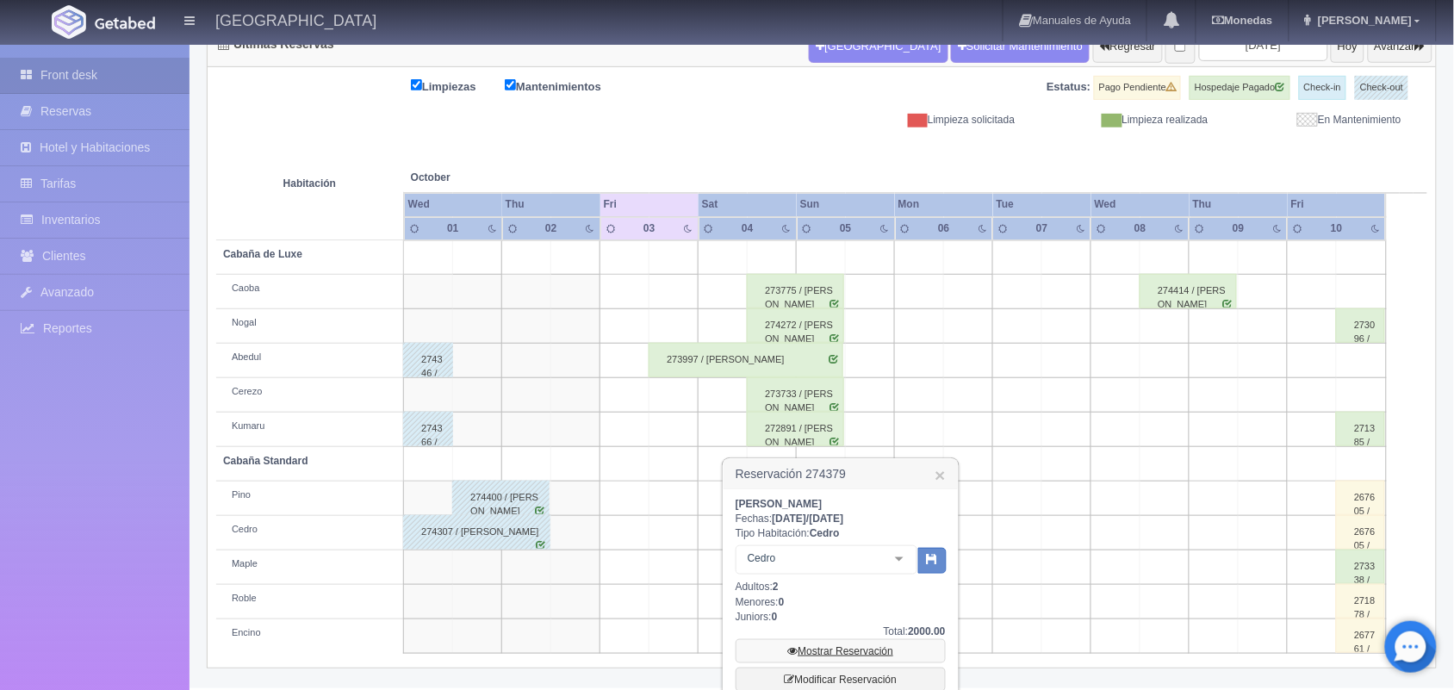
click at [832, 653] on link "Mostrar Reservación" at bounding box center [841, 651] width 210 height 24
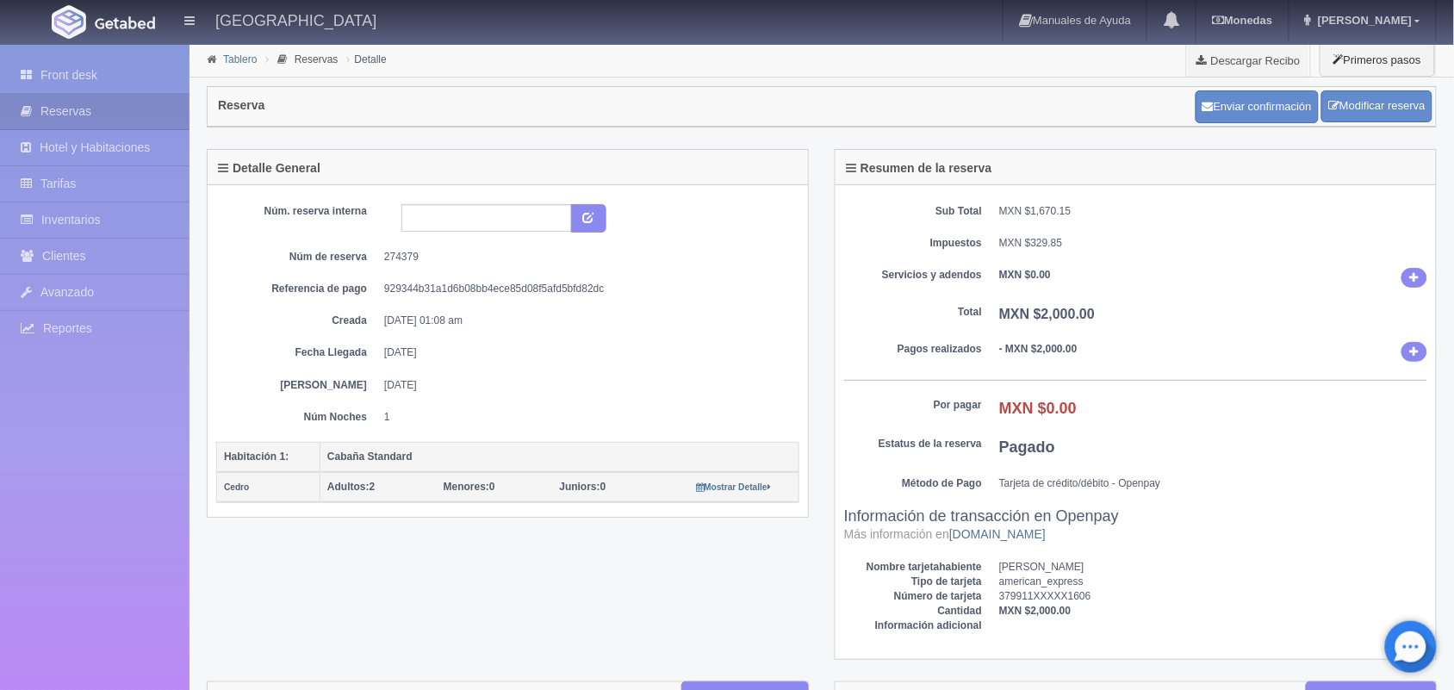
click at [230, 57] on link "Tablero" at bounding box center [240, 59] width 34 height 12
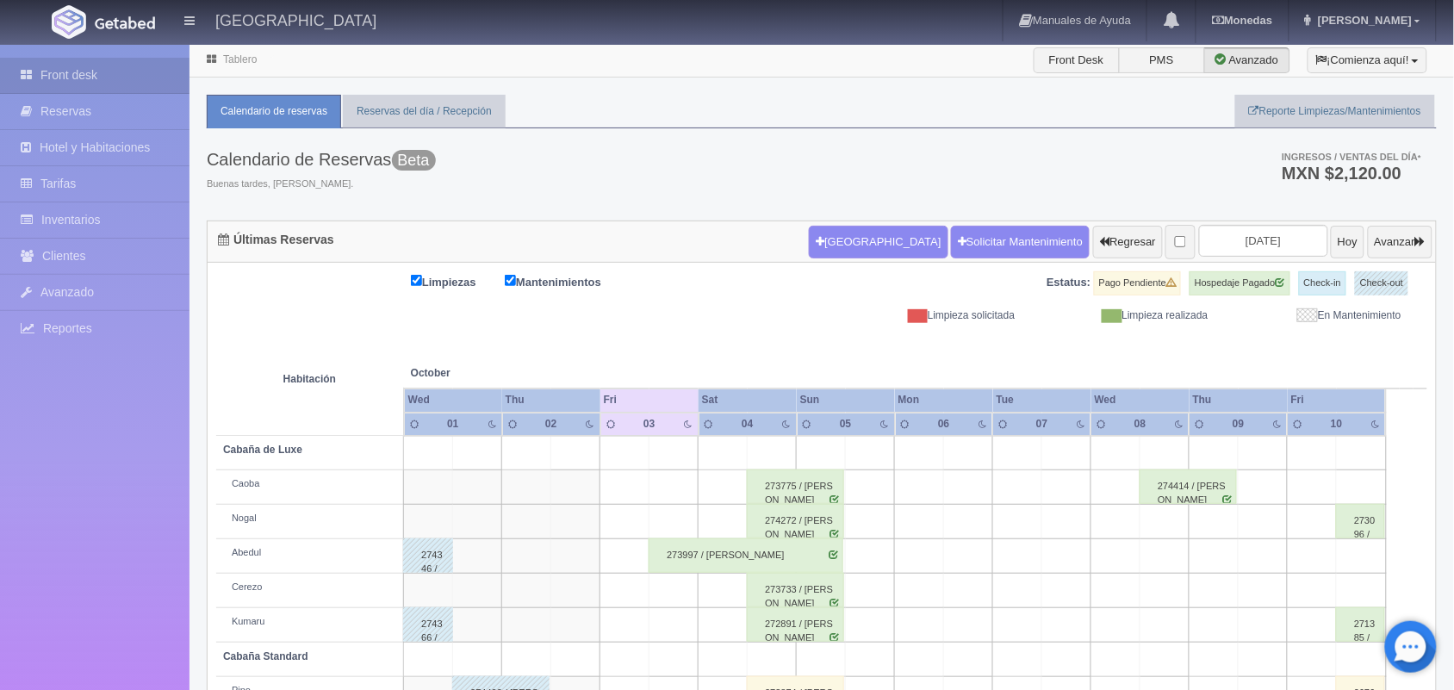
scroll to position [196, 0]
